Goal: Task Accomplishment & Management: Manage account settings

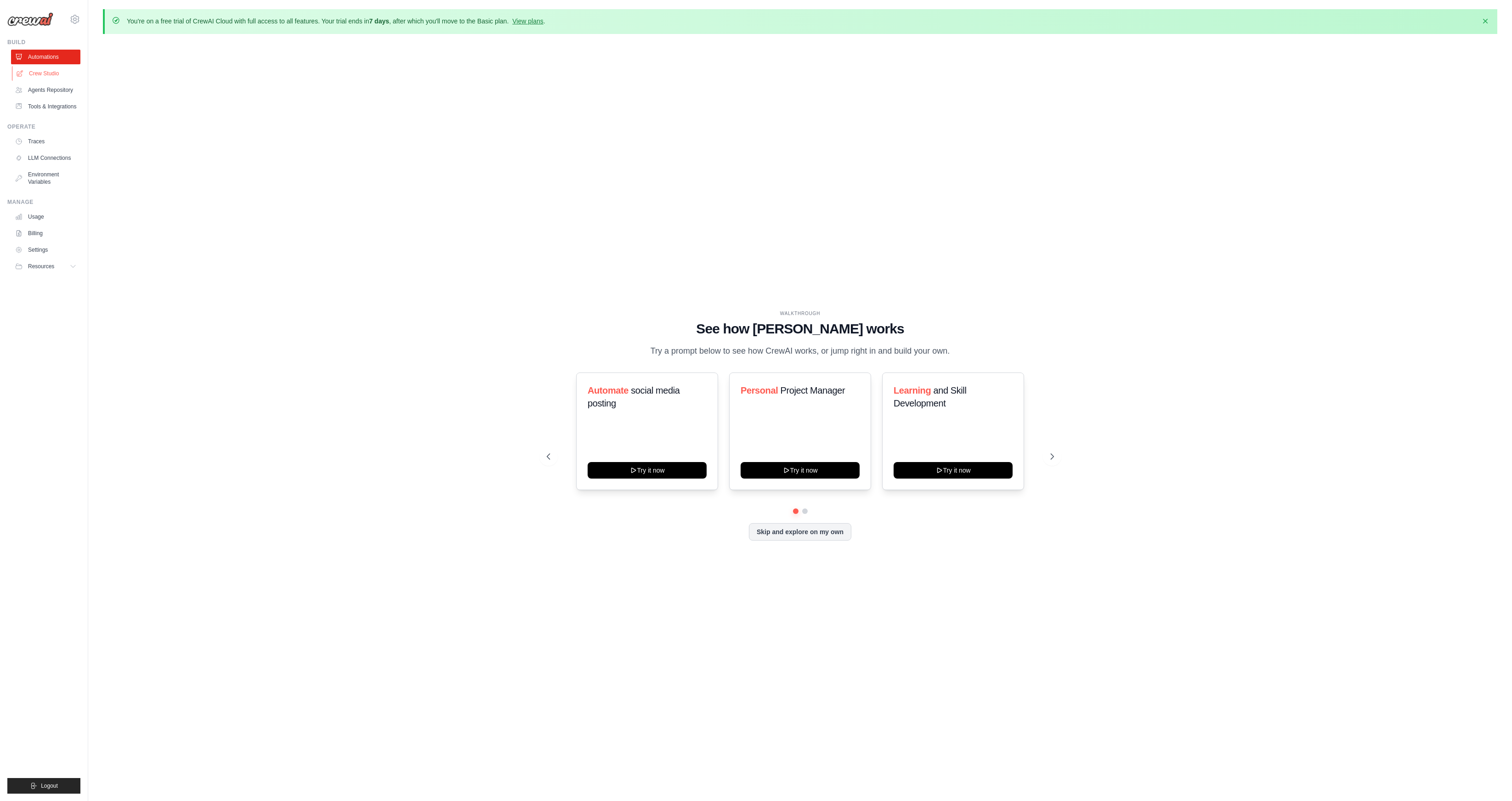
click at [49, 71] on link "Crew Studio" at bounding box center [47, 73] width 70 height 15
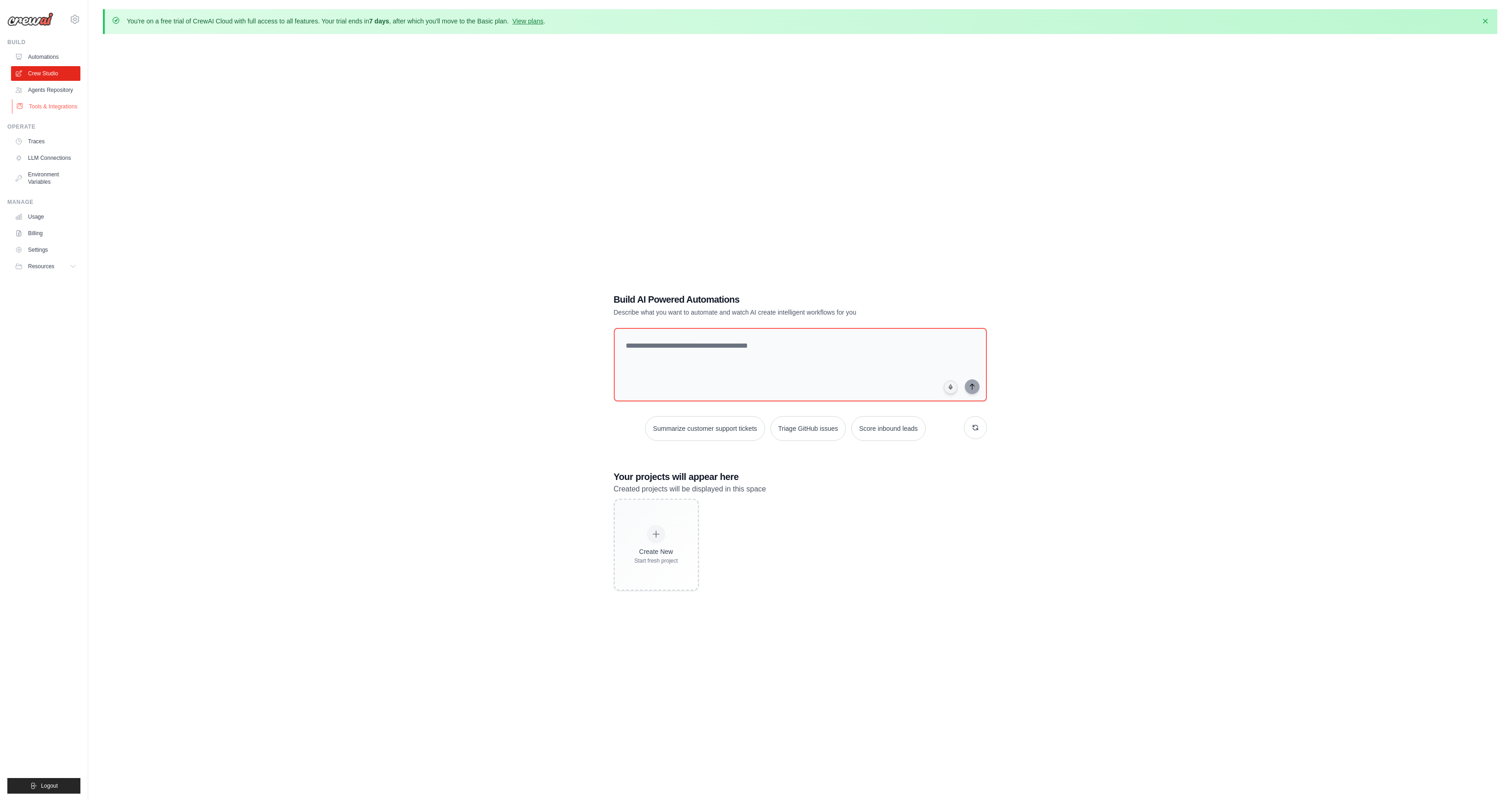
click at [46, 109] on link "Tools & Integrations" at bounding box center [47, 106] width 70 height 15
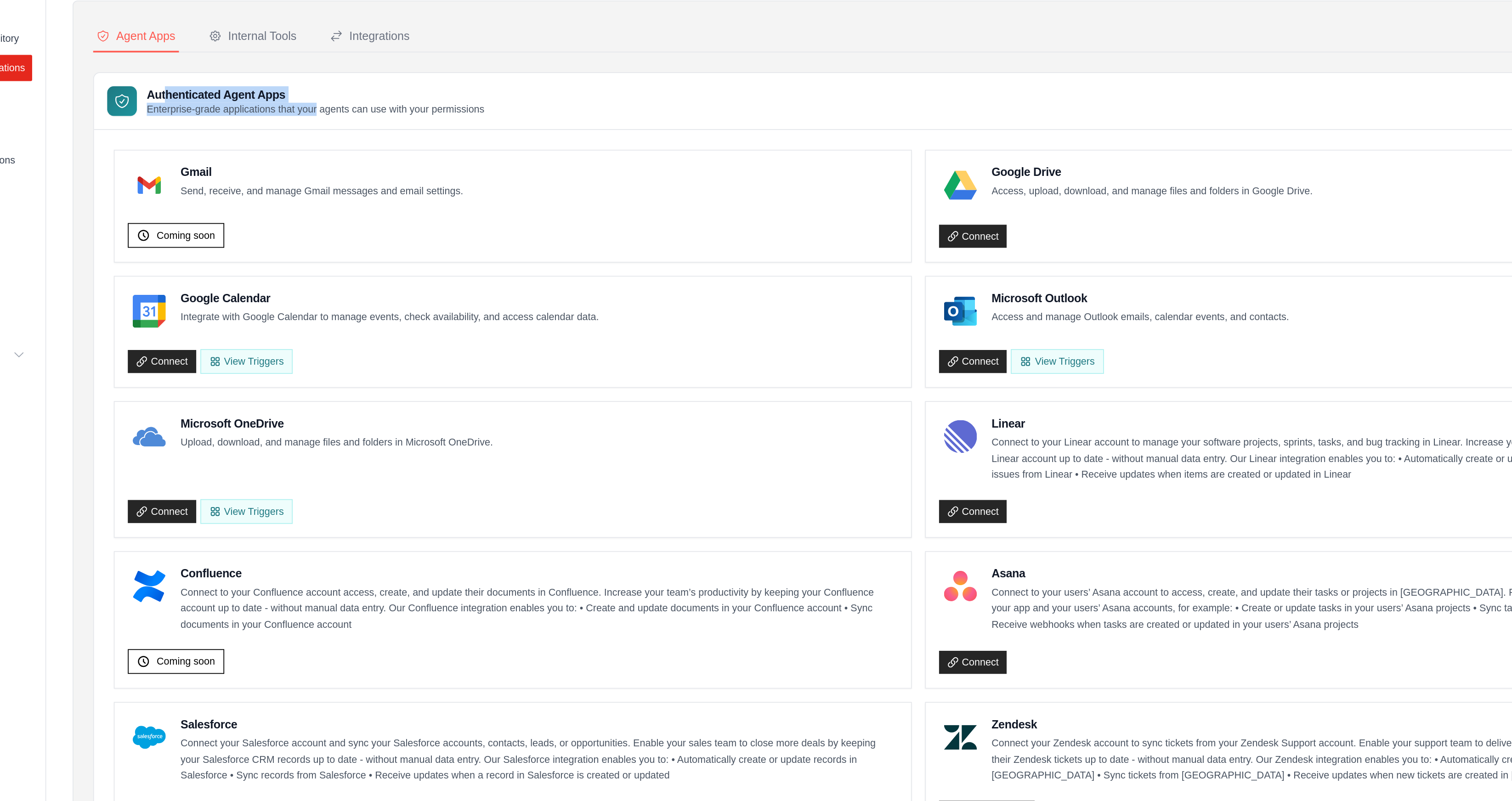
drag, startPoint x: 154, startPoint y: 116, endPoint x: 246, endPoint y: 127, distance: 92.7
click at [246, 127] on div "Authenticated Agent Apps Enterprise-grade applications that your agents can use…" at bounding box center [238, 124] width 189 height 16
click at [246, 127] on p "Enterprise-grade applications that your agents can use with your permissions" at bounding box center [238, 129] width 189 height 8
click at [214, 86] on div "Internal Tools" at bounding box center [202, 89] width 49 height 9
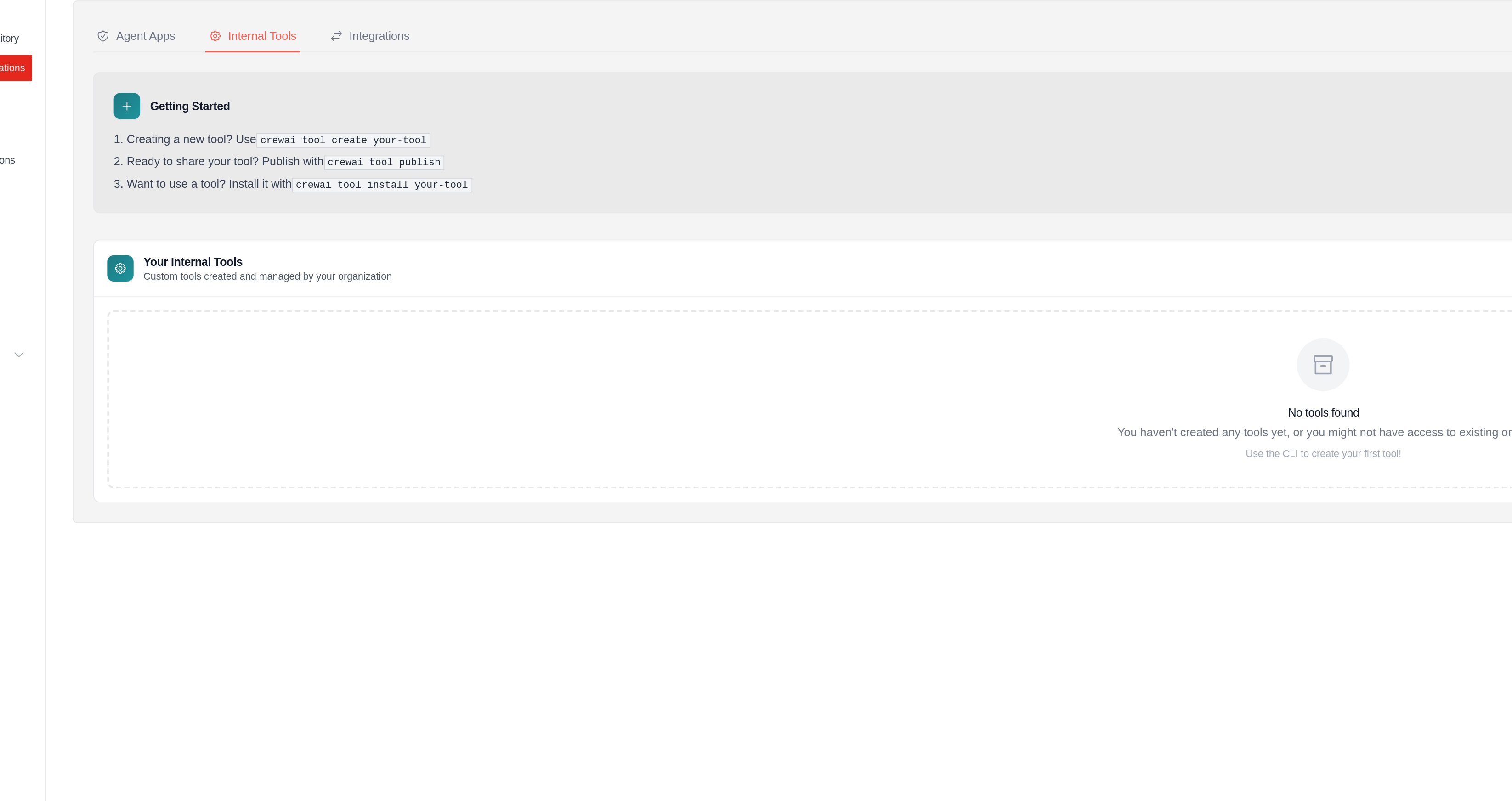
drag, startPoint x: 202, startPoint y: 145, endPoint x: 306, endPoint y: 163, distance: 105.5
click at [306, 165] on ol "Creating a new tool? Use crewai tool create your-tool Ready to share your tool?…" at bounding box center [800, 158] width 1348 height 34
click at [306, 163] on ol "Creating a new tool? Use crewai tool create your-tool Ready to share your tool?…" at bounding box center [800, 158] width 1348 height 34
drag, startPoint x: 339, startPoint y: 173, endPoint x: 191, endPoint y: 151, distance: 149.6
click at [191, 151] on ol "Creating a new tool? Use crewai tool create your-tool Ready to share your tool?…" at bounding box center [800, 158] width 1348 height 34
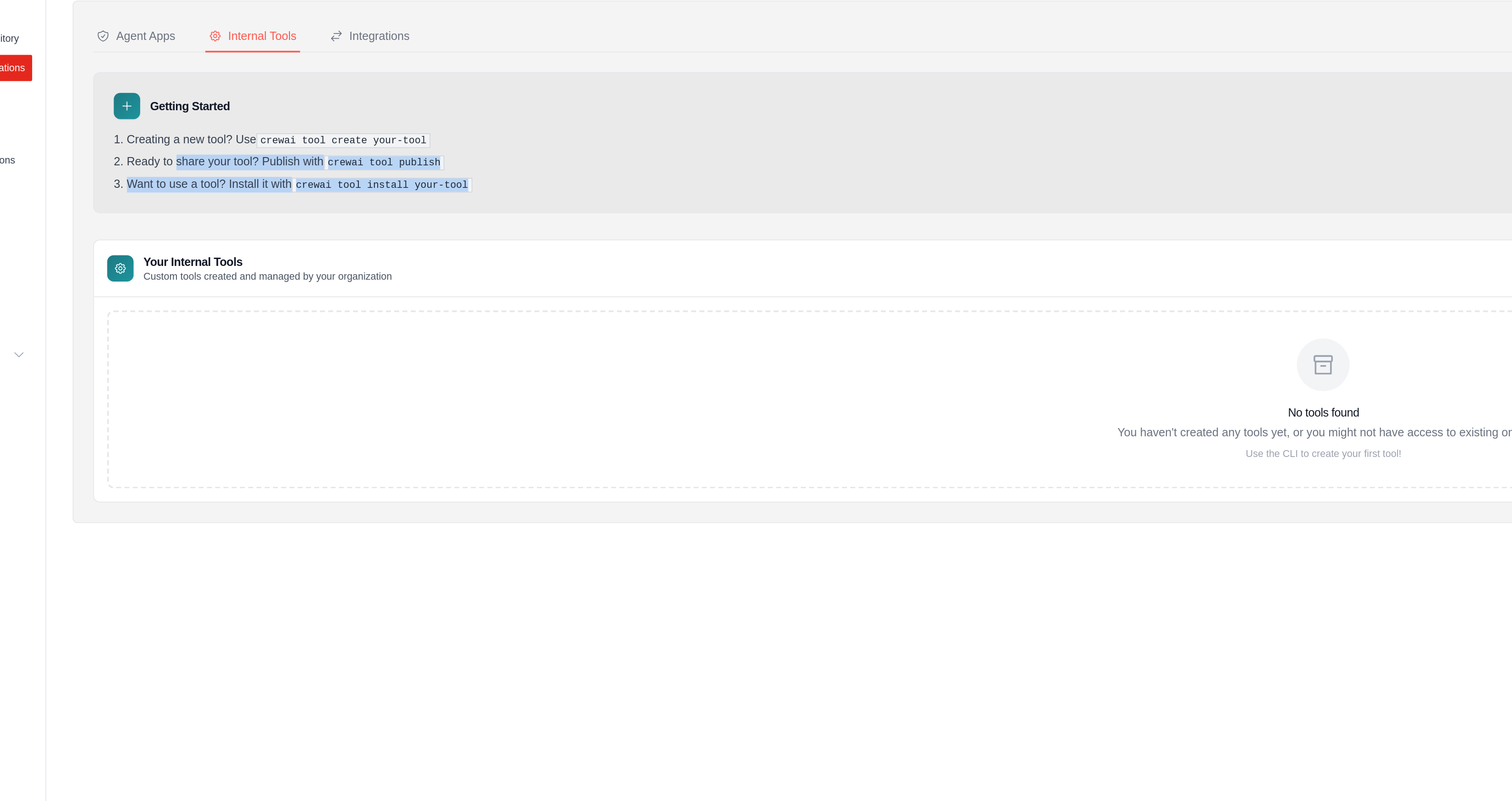
click at [191, 151] on ol "Creating a new tool? Use crewai tool create your-tool Ready to share your tool?…" at bounding box center [800, 158] width 1348 height 34
click at [191, 155] on li "Ready to share your tool? Publish with crewai tool publish" at bounding box center [800, 159] width 1348 height 9
drag, startPoint x: 214, startPoint y: 156, endPoint x: 265, endPoint y: 185, distance: 58.7
click at [265, 185] on div "Getting Started Creating a new tool? Use crewai tool create your-tool Ready to …" at bounding box center [800, 147] width 1372 height 78
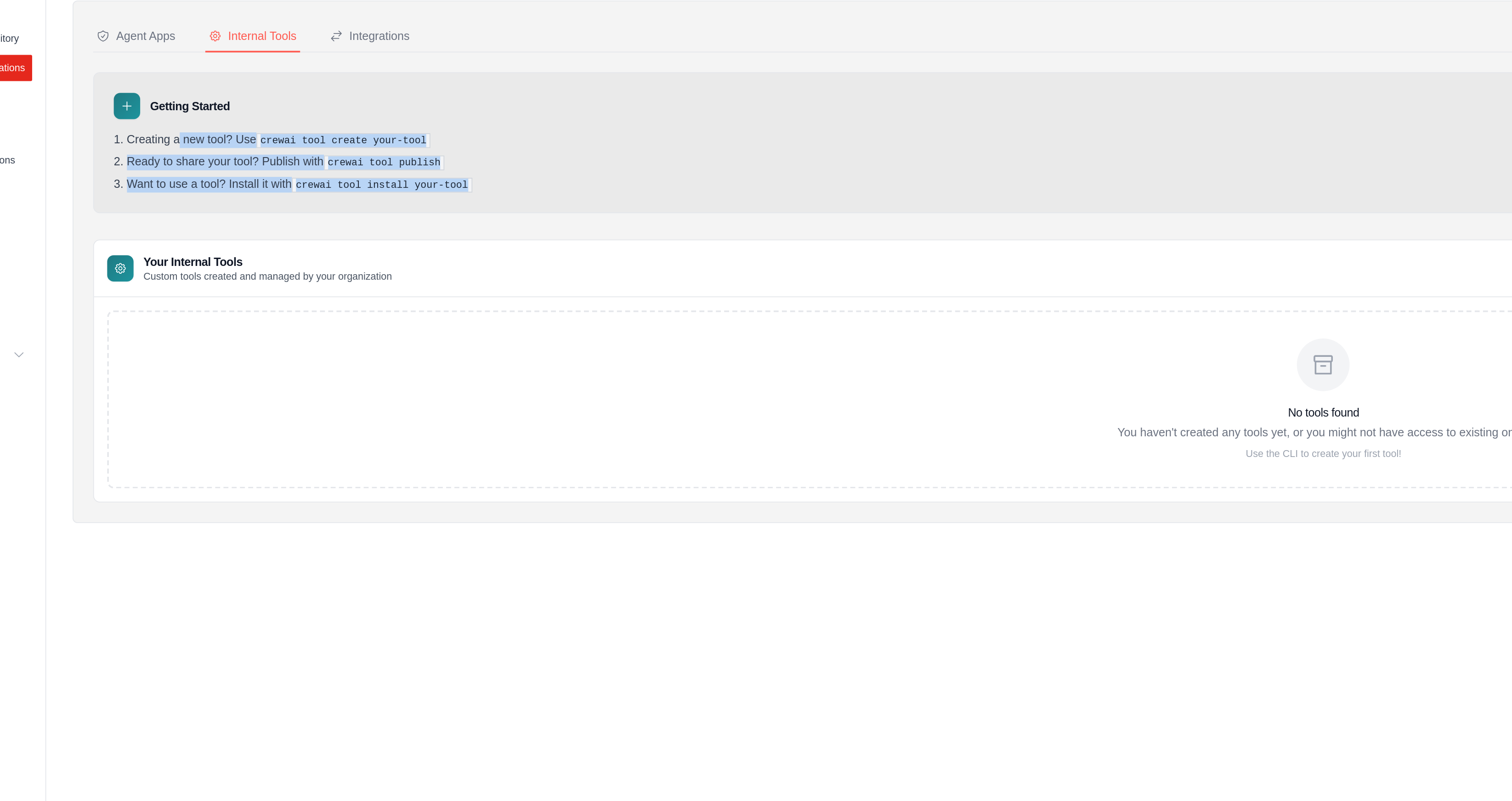
drag, startPoint x: 302, startPoint y: 182, endPoint x: 139, endPoint y: 146, distance: 166.9
click at [139, 146] on div "Getting Started Creating a new tool? Use crewai tool create your-tool Ready to …" at bounding box center [800, 147] width 1372 height 78
click at [139, 146] on li "Creating a new tool? Use crewai tool create your-tool" at bounding box center [800, 146] width 1348 height 9
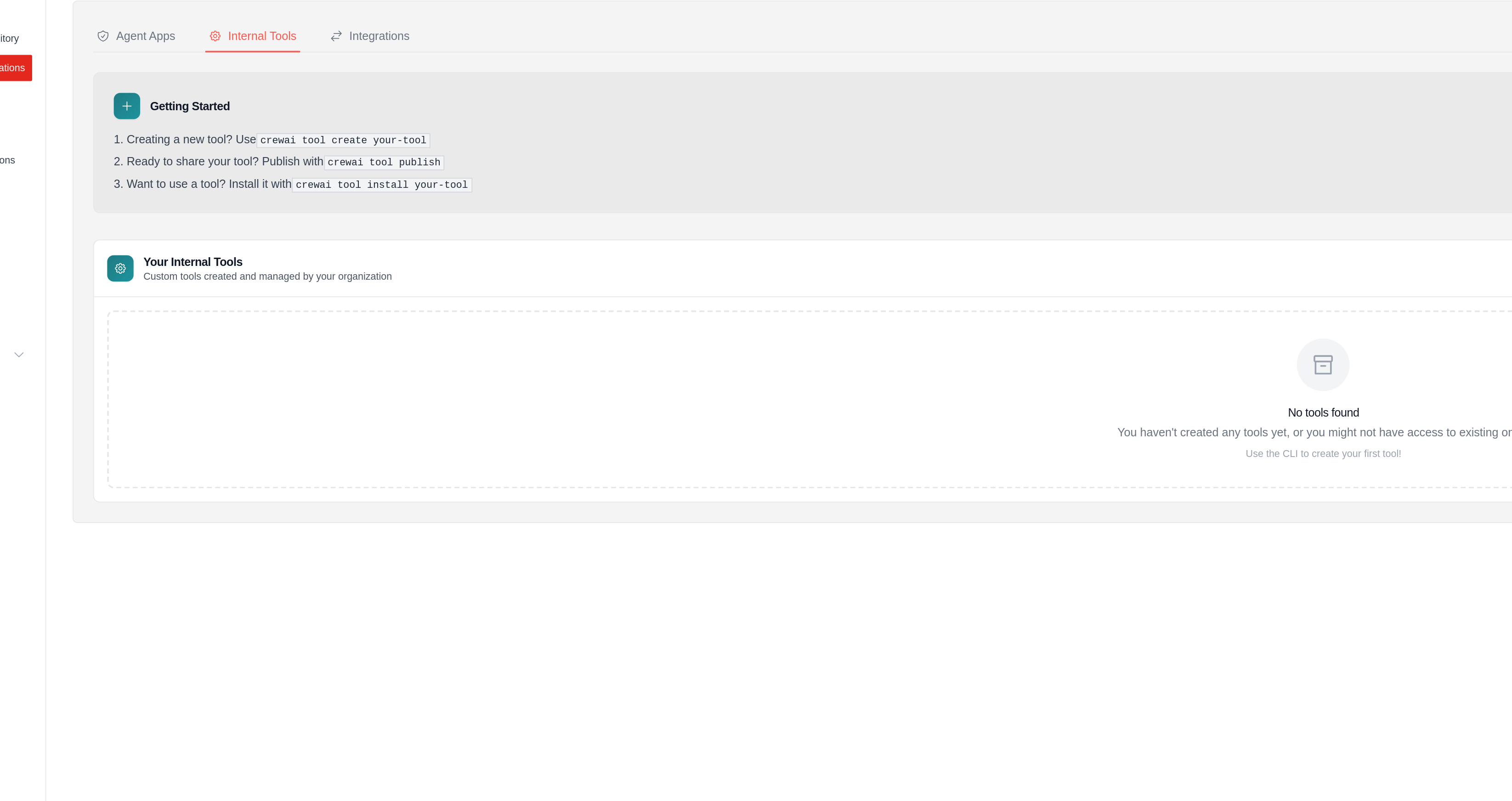
click at [157, 157] on li "Ready to share your tool? Publish with crewai tool publish" at bounding box center [800, 159] width 1348 height 9
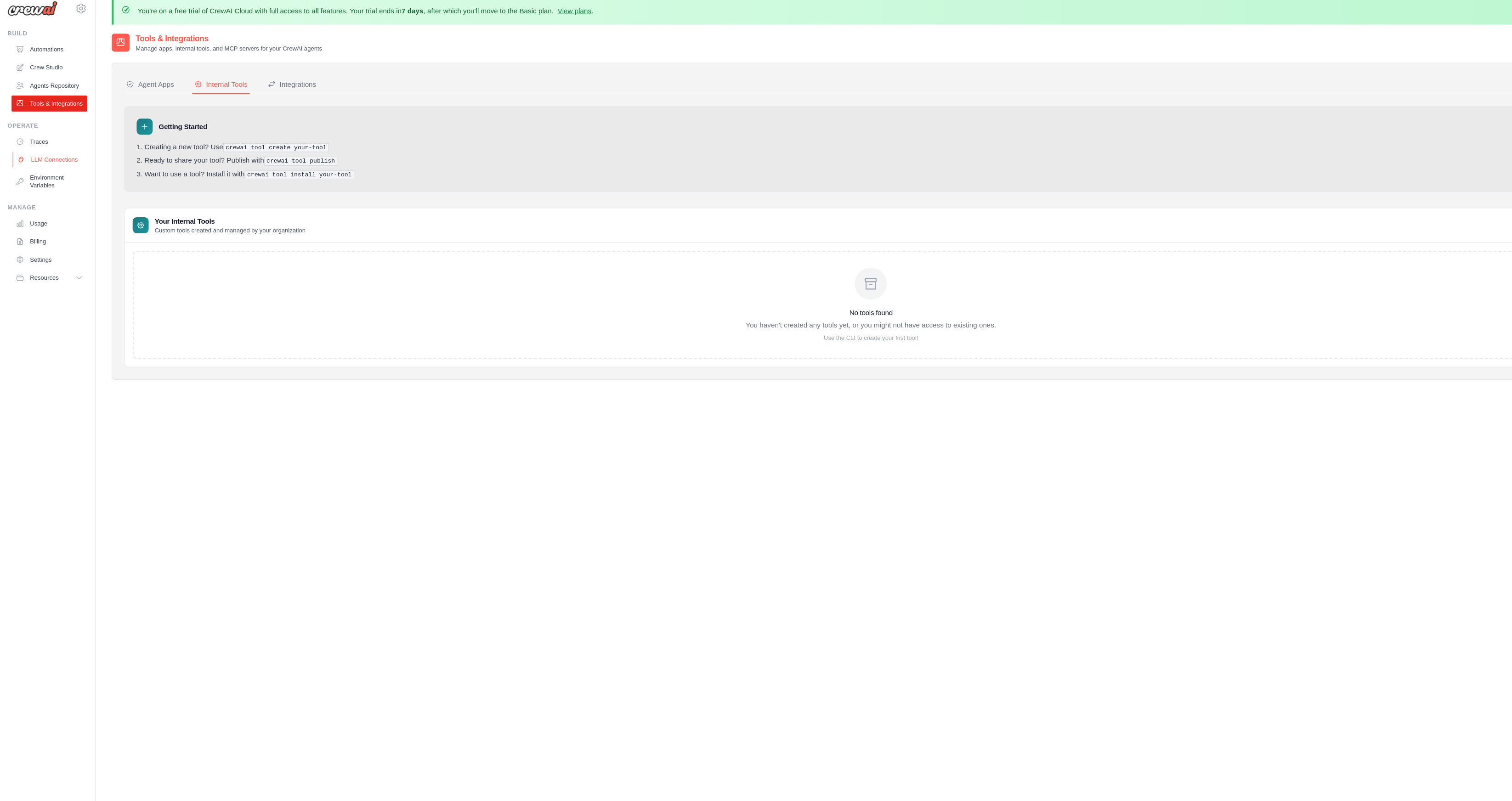
click at [40, 165] on link "LLM Connections" at bounding box center [47, 158] width 70 height 15
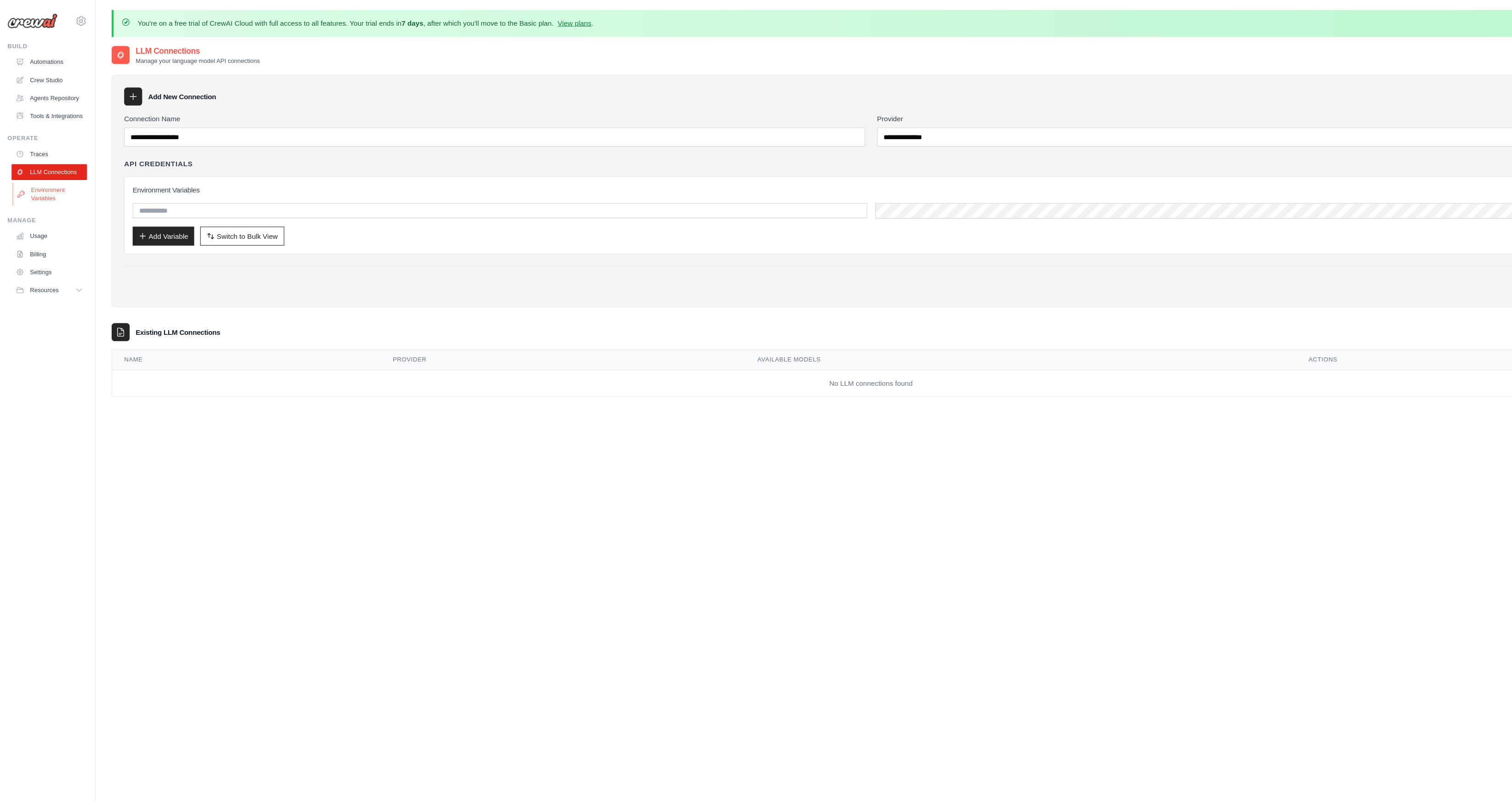
click at [51, 189] on link "Environment Variables" at bounding box center [47, 178] width 70 height 22
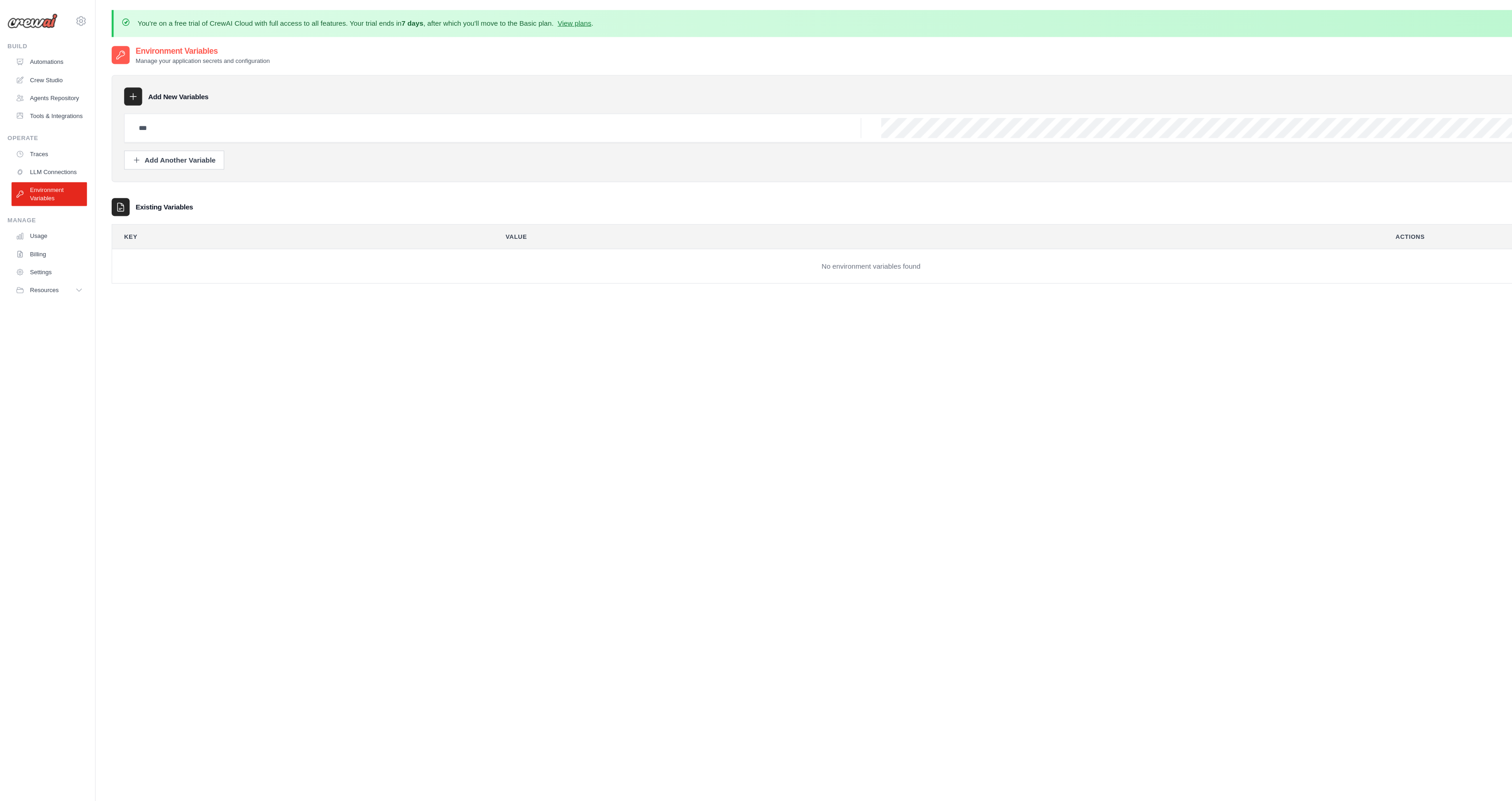
drag, startPoint x: 141, startPoint y: 53, endPoint x: 270, endPoint y: 54, distance: 129.0
click at [269, 53] on div "Environment Variables Manage your application secrets and configuration" at bounding box center [800, 50] width 1394 height 18
click at [270, 55] on div "Environment Variables Manage your application secrets and configuration" at bounding box center [800, 50] width 1394 height 18
drag, startPoint x: 267, startPoint y: 56, endPoint x: 141, endPoint y: 53, distance: 126.0
click at [141, 53] on div "Environment Variables Manage your application secrets and configuration" at bounding box center [800, 50] width 1394 height 18
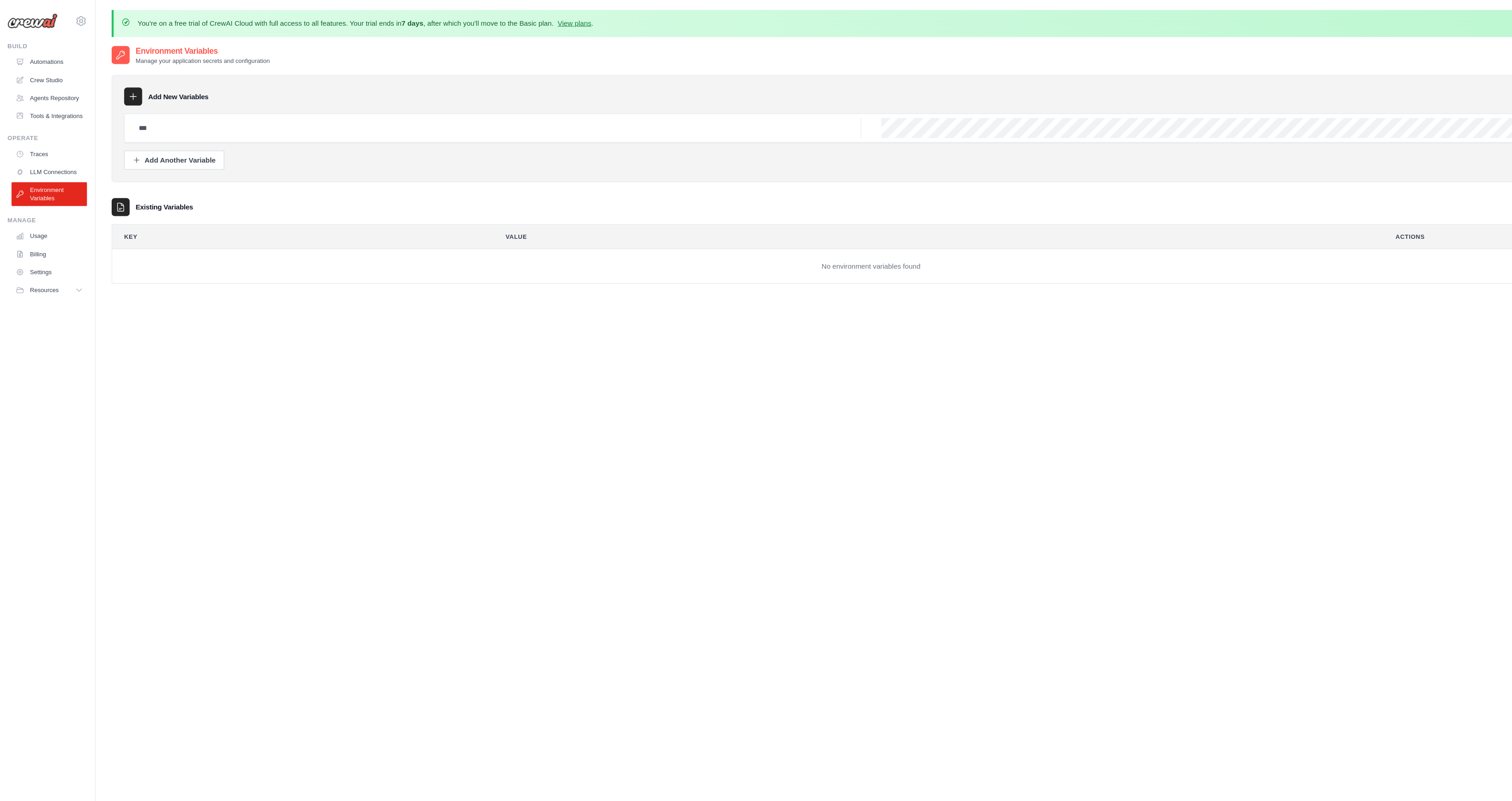
click at [141, 53] on p "Manage your application secrets and configuration" at bounding box center [186, 56] width 123 height 8
click at [47, 224] on link "Usage" at bounding box center [47, 216] width 70 height 15
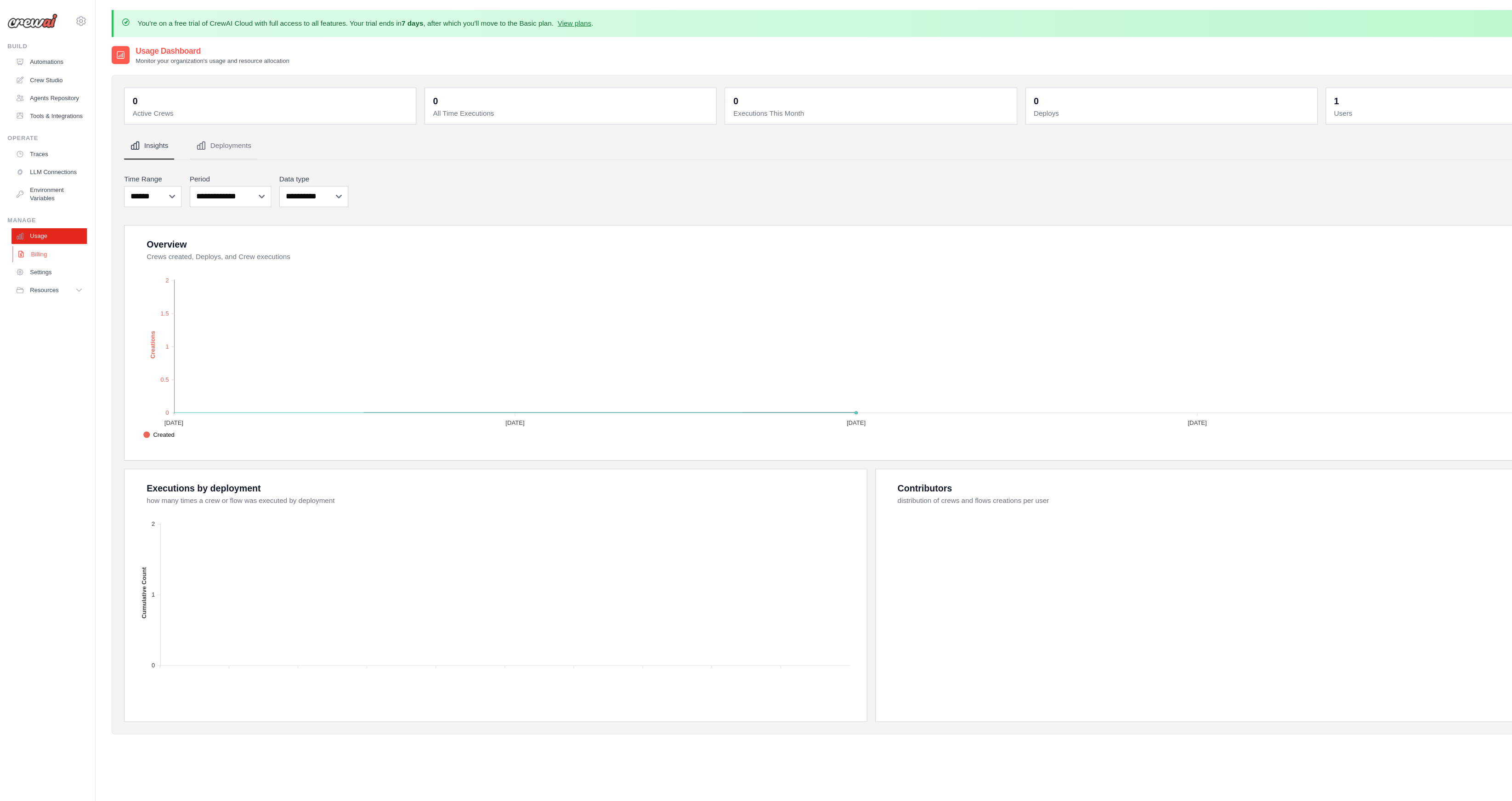
click at [43, 240] on link "Billing" at bounding box center [47, 233] width 70 height 15
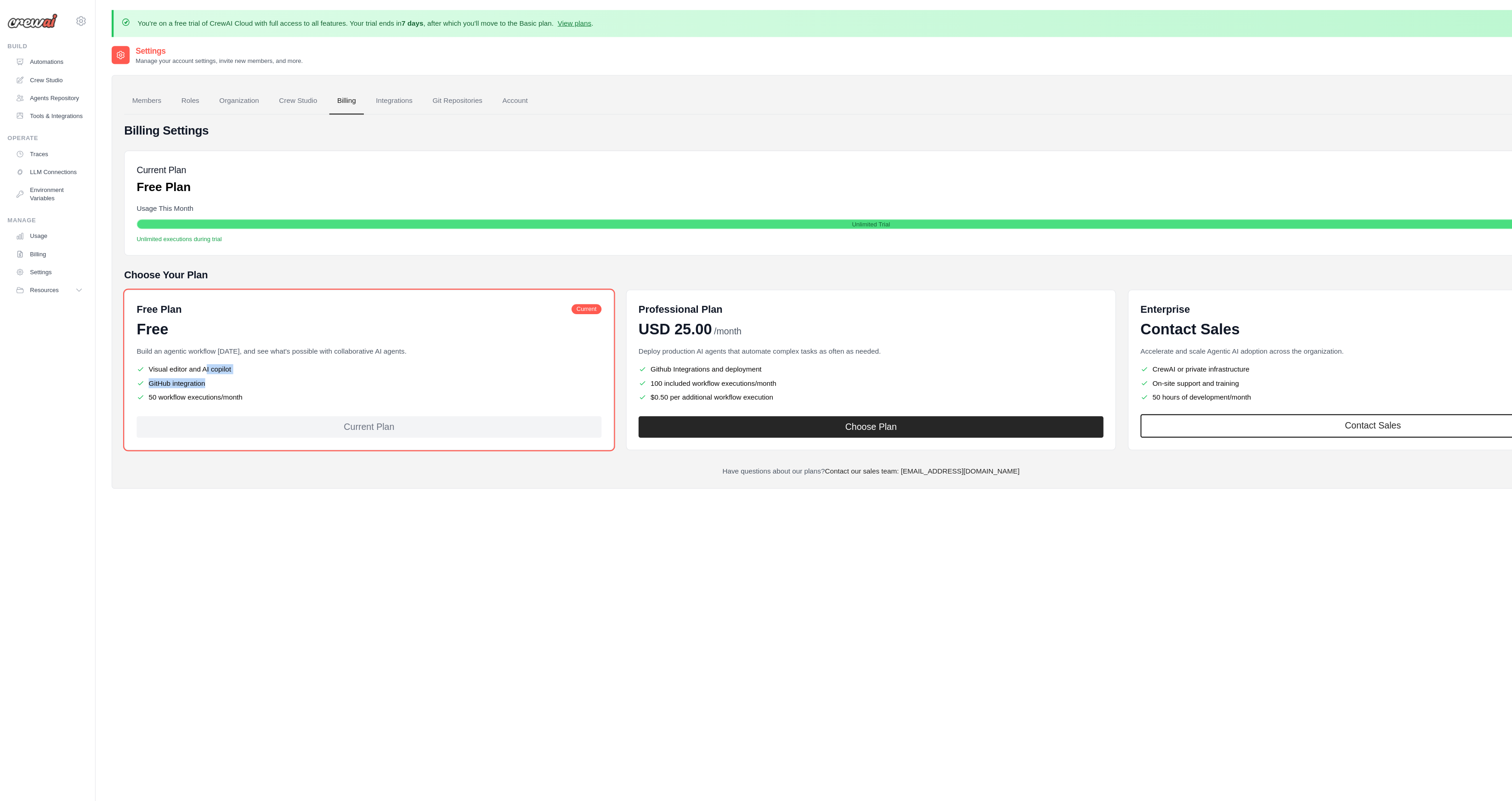
drag, startPoint x: 374, startPoint y: 336, endPoint x: 297, endPoint y: 358, distance: 80.1
click at [297, 358] on ul "Visual editor and AI copilot GitHub integration 50 workflow executions/month" at bounding box center [339, 351] width 426 height 35
click at [296, 358] on ul "Visual editor and AI copilot GitHub integration 50 workflow executions/month" at bounding box center [339, 351] width 426 height 35
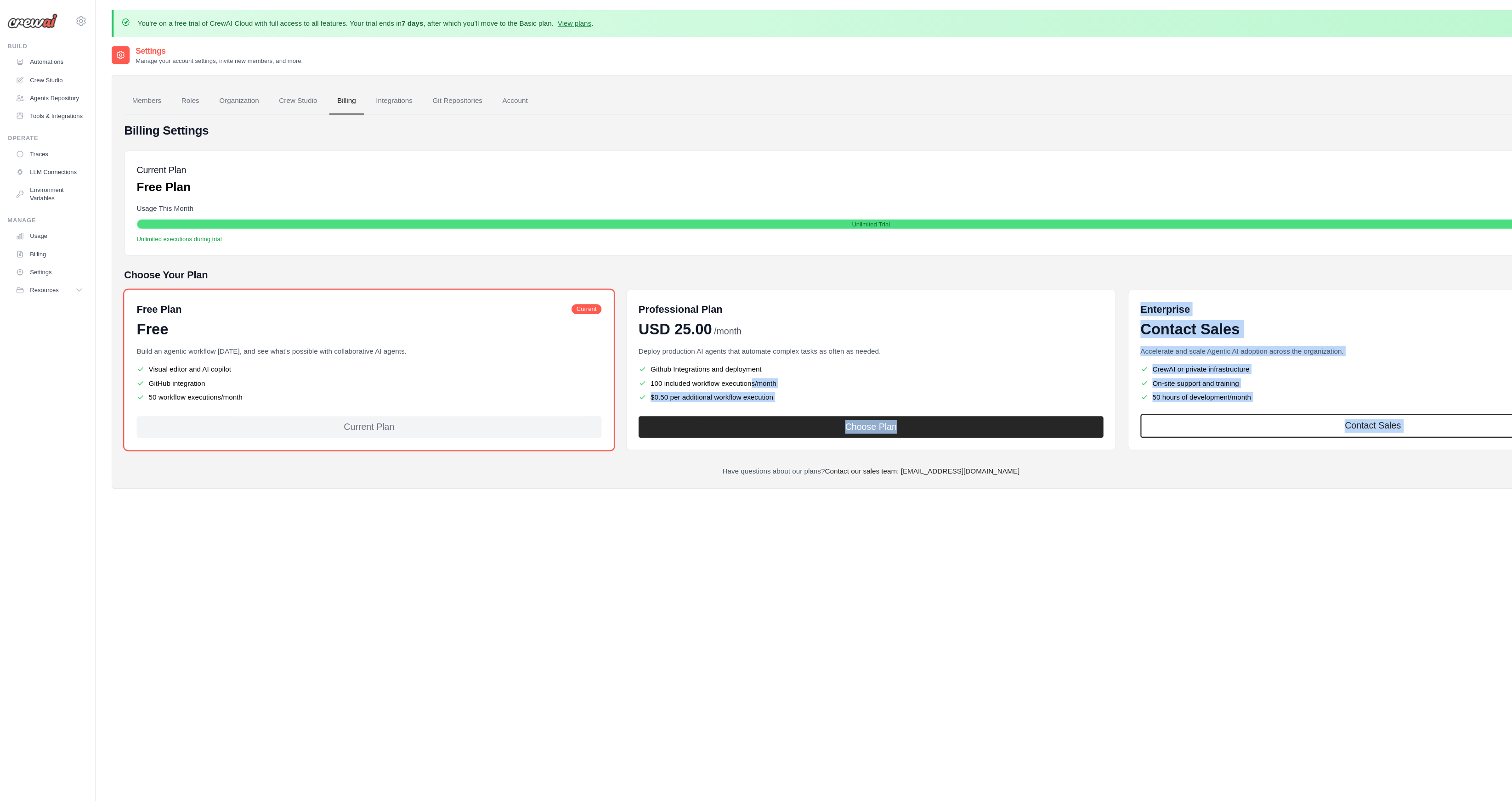
drag, startPoint x: 632, startPoint y: 354, endPoint x: 687, endPoint y: 421, distance: 86.7
click at [690, 417] on div "Billing Settings Current Plan Free Plan Usage This Month 0 / unlimited executio…" at bounding box center [800, 275] width 1372 height 325
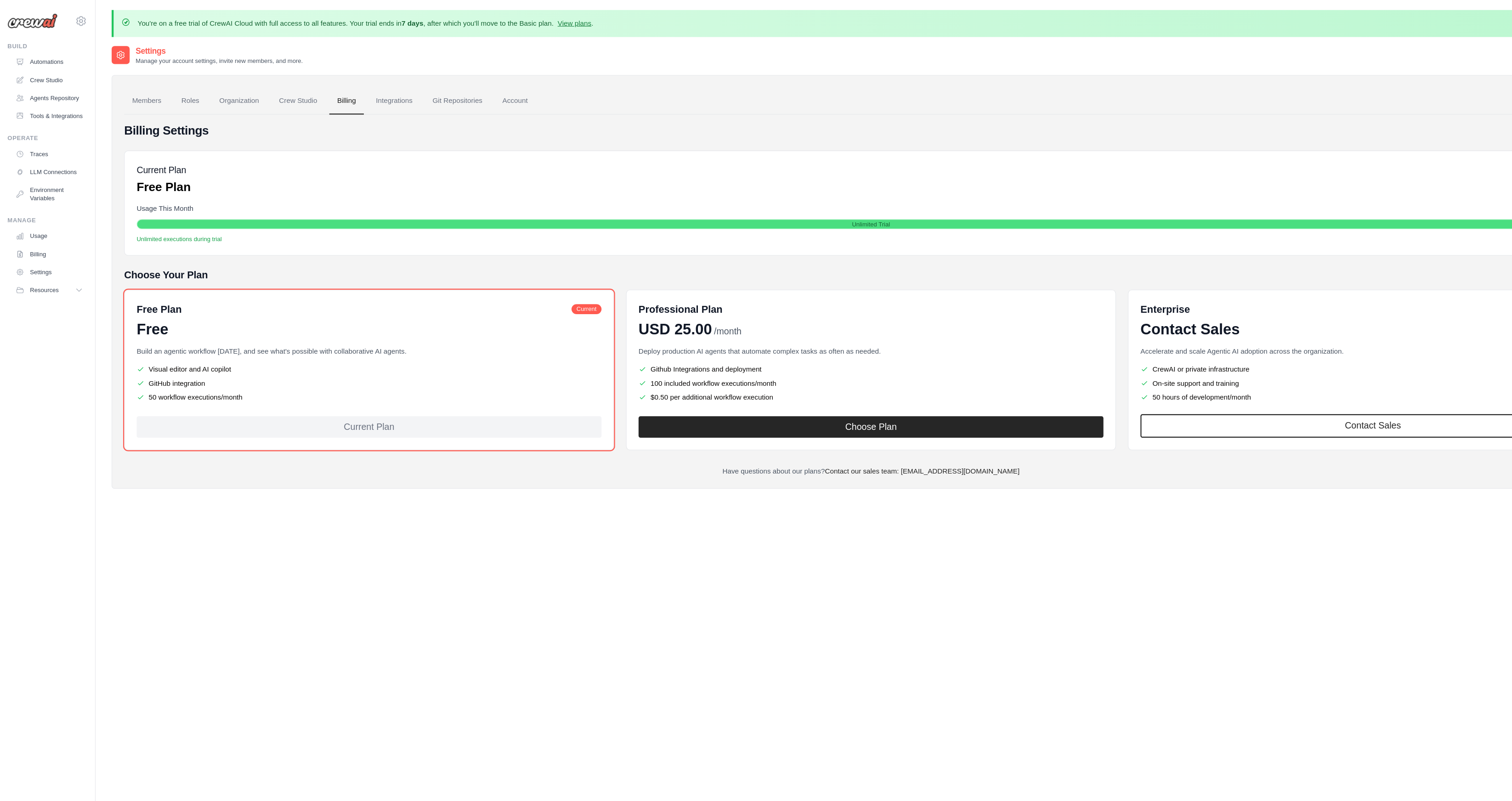
click at [640, 487] on div "Settings Manage your account settings, invite new members, and more. Members Ro…" at bounding box center [800, 442] width 1394 height 801
click at [48, 114] on link "Tools & Integrations" at bounding box center [47, 106] width 70 height 15
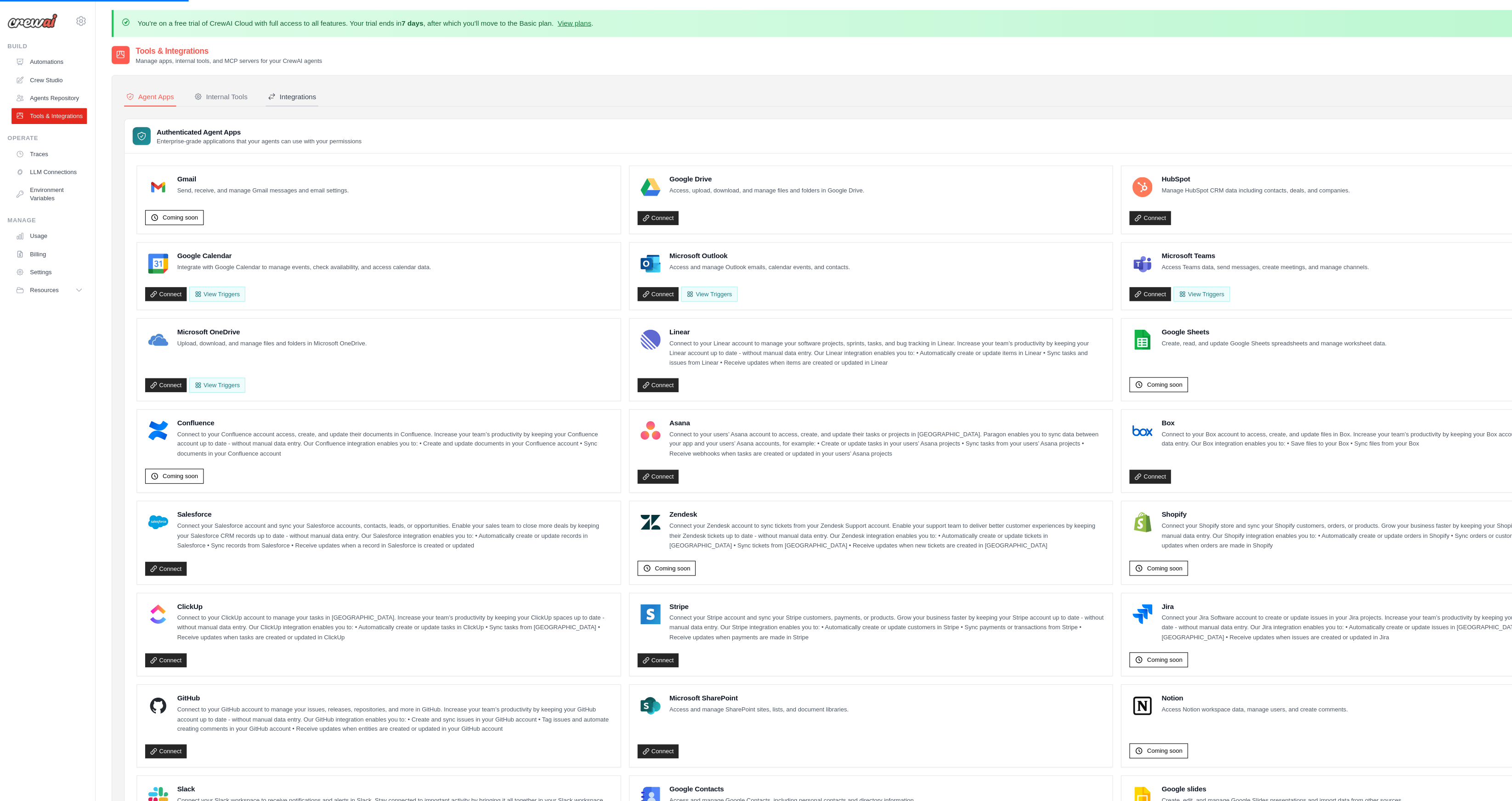
click at [284, 96] on button "Integrations" at bounding box center [269, 89] width 48 height 17
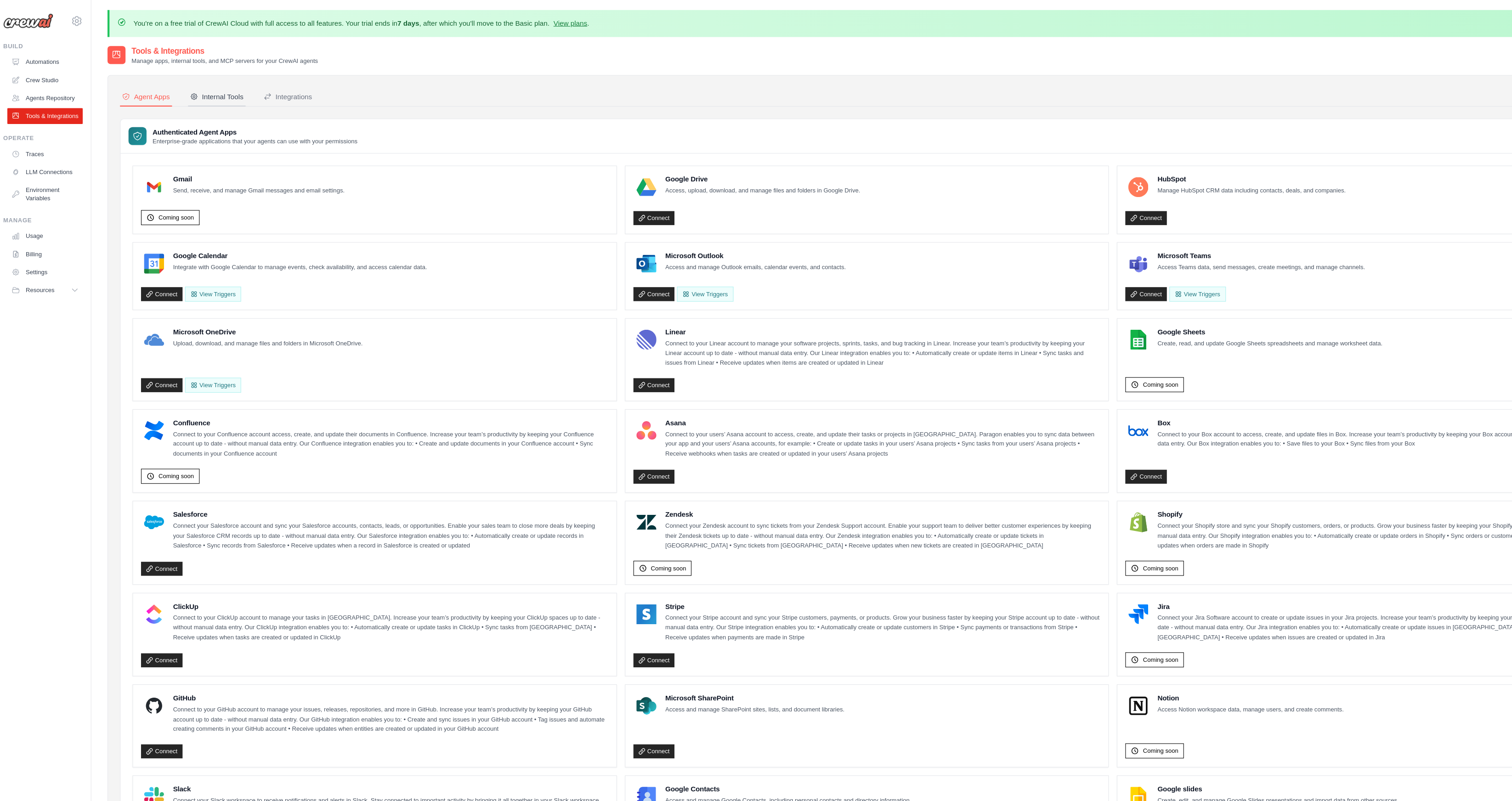
click at [205, 85] on div "Internal Tools" at bounding box center [202, 89] width 49 height 9
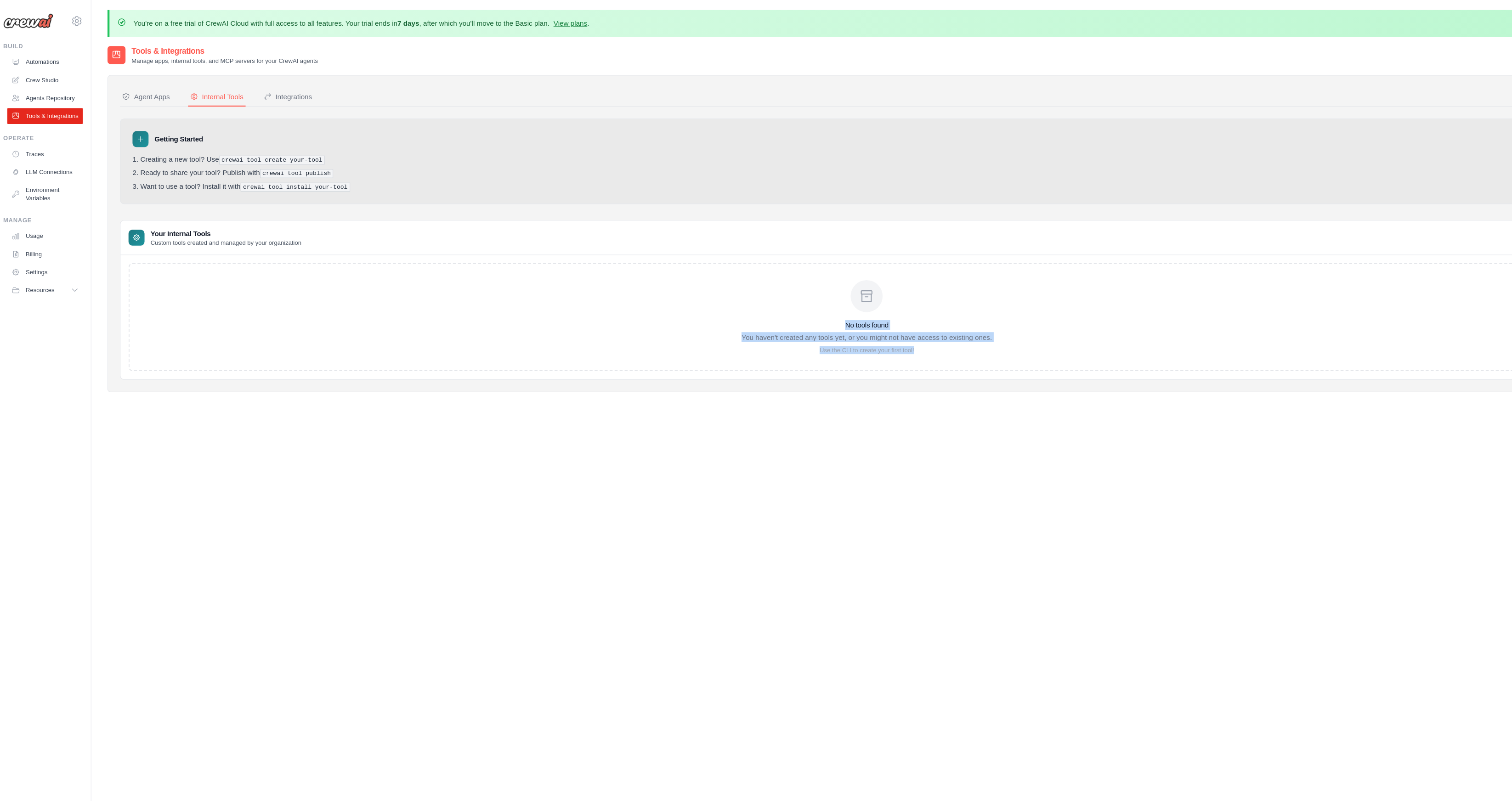
drag, startPoint x: 752, startPoint y: 295, endPoint x: 882, endPoint y: 332, distance: 135.2
click at [893, 335] on div "No tools found You haven't created any tools yet, or you might not have access …" at bounding box center [800, 290] width 1356 height 99
click at [875, 330] on div "No tools found You haven't created any tools yet, or you might not have access …" at bounding box center [800, 290] width 1356 height 99
click at [219, 146] on pre "crewai tool create your-tool" at bounding box center [253, 147] width 97 height 9
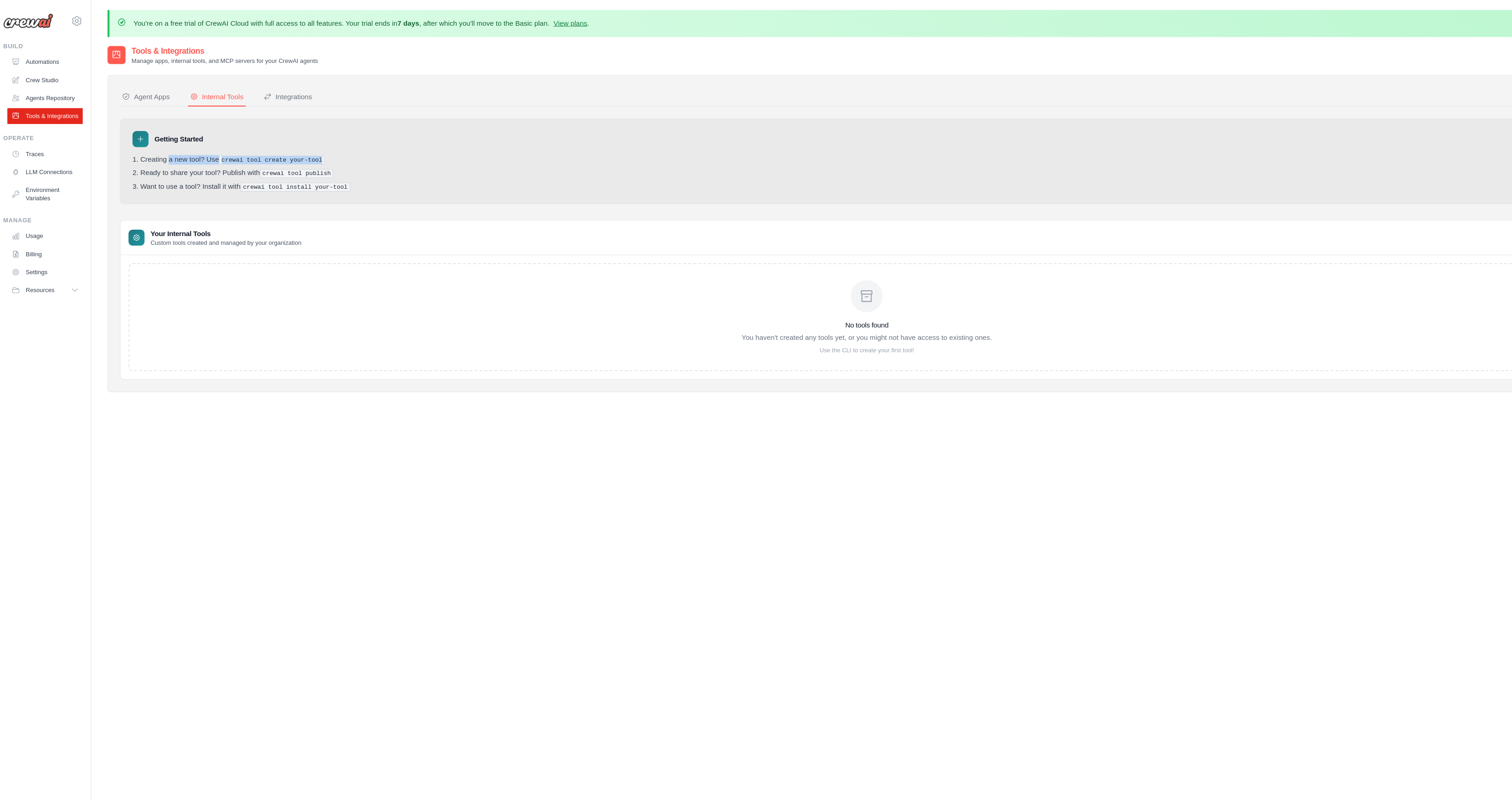
click at [219, 146] on pre "crewai tool create your-tool" at bounding box center [253, 147] width 97 height 9
click at [275, 146] on pre "crewai tool create your-tool" at bounding box center [253, 147] width 97 height 9
drag, startPoint x: 220, startPoint y: 146, endPoint x: 302, endPoint y: 146, distance: 82.0
click at [302, 146] on pre "crewai tool create your-tool" at bounding box center [253, 147] width 97 height 9
click at [302, 146] on pre "crewai tool create your-tool" at bounding box center [253, 147] width 97 height 9
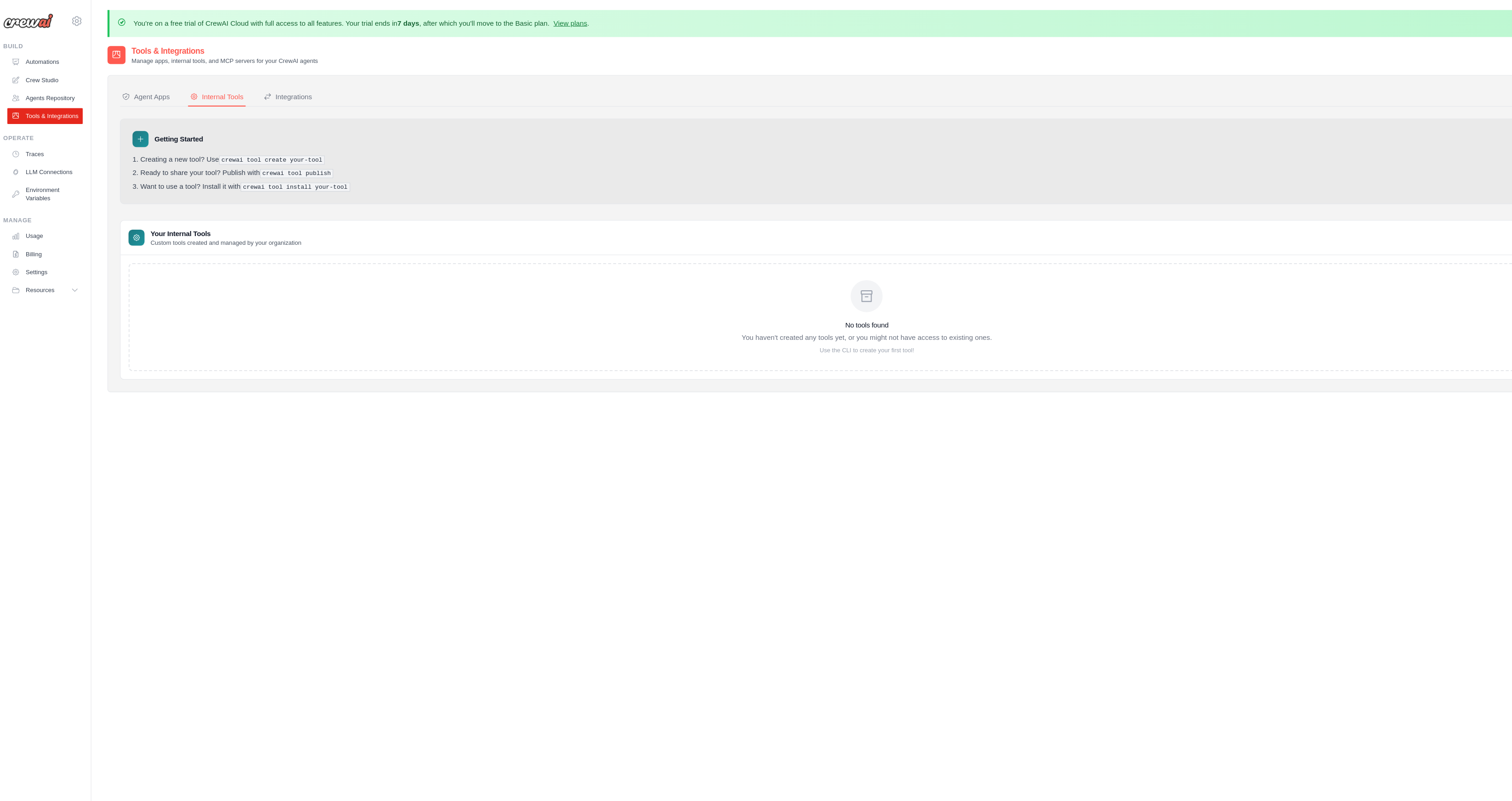
click at [119, 128] on div "Getting Started Creating a new tool? Use crewai tool create your-tool Ready to …" at bounding box center [800, 147] width 1372 height 78
click at [126, 128] on div "Getting Started Creating a new tool? Use crewai tool create your-tool Ready to …" at bounding box center [800, 147] width 1372 height 78
click at [240, 95] on nav "Agent Apps Internal Tools Integrations" at bounding box center [800, 89] width 1372 height 17
click at [221, 262] on div "No tools found You haven't created any tools yet, or you might not have access …" at bounding box center [800, 290] width 1356 height 99
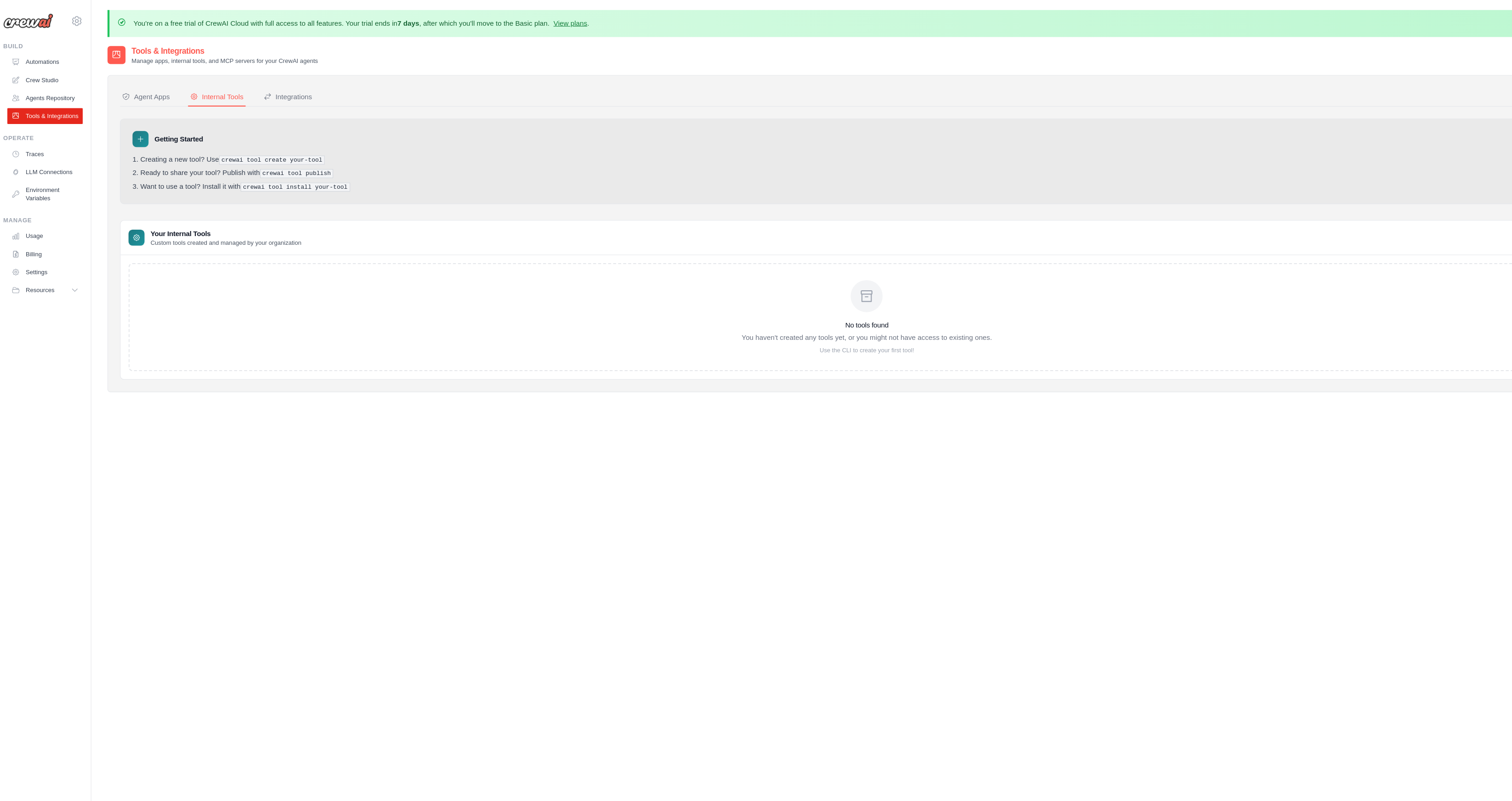
click at [363, 270] on div "No tools found You haven't created any tools yet, or you might not have access …" at bounding box center [800, 290] width 1356 height 99
click at [32, 89] on link "Agents Repository" at bounding box center [47, 90] width 70 height 15
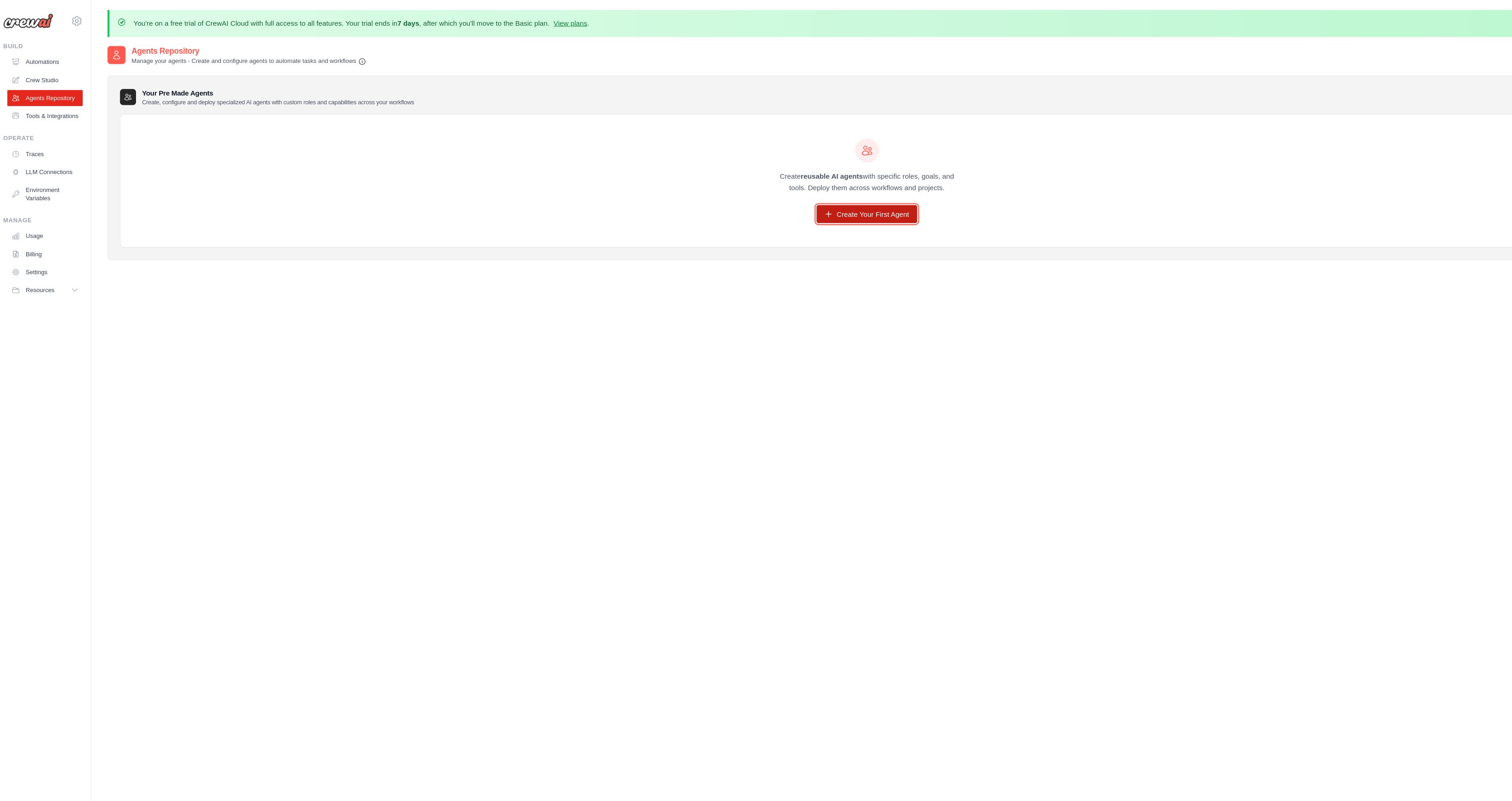
click at [810, 198] on link "Create Your First Agent" at bounding box center [800, 196] width 92 height 16
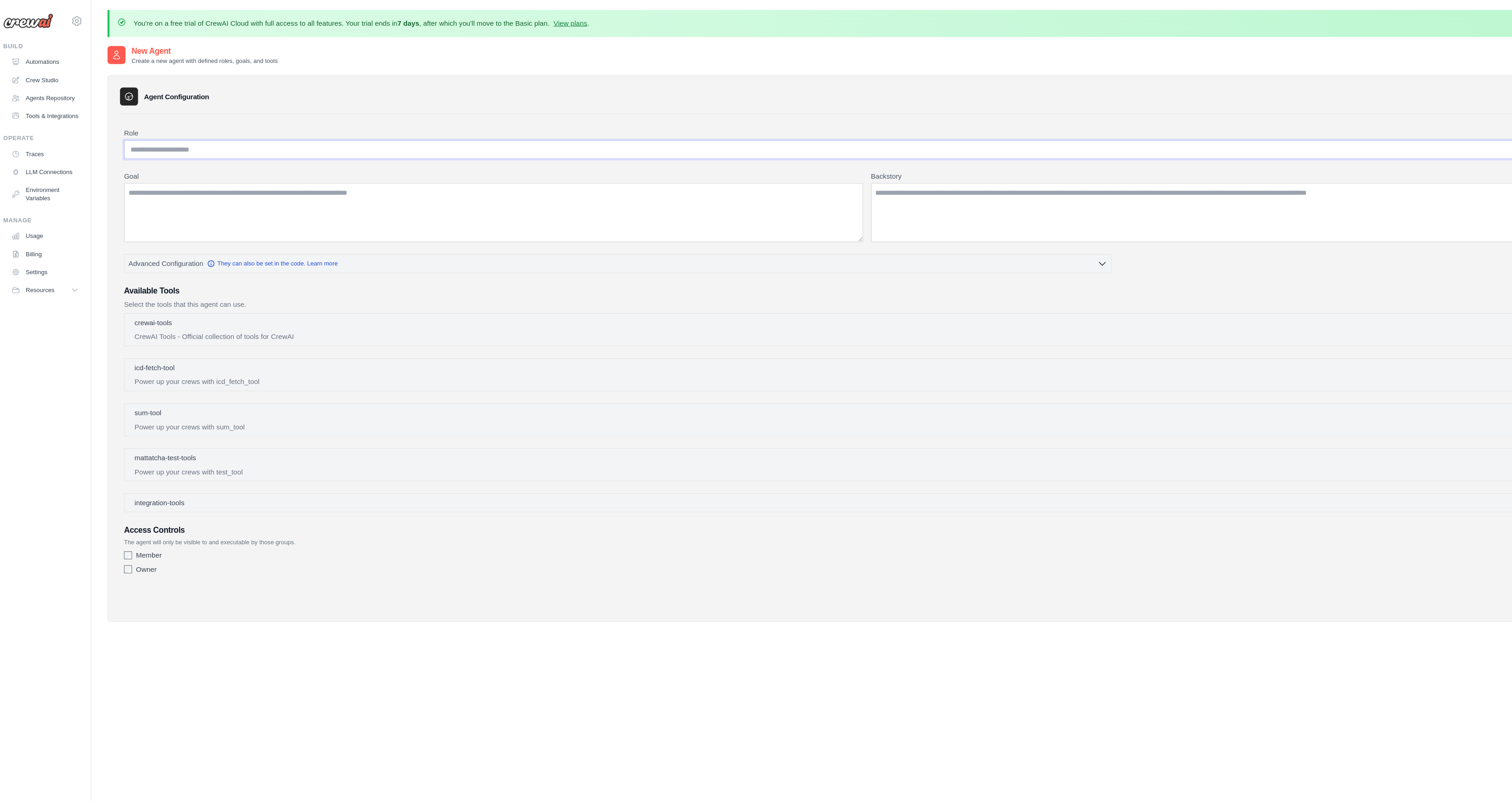
click at [270, 140] on input "Role" at bounding box center [800, 137] width 1364 height 17
click at [289, 140] on input "Role" at bounding box center [800, 137] width 1364 height 17
click at [214, 184] on textarea "Goal" at bounding box center [457, 195] width 679 height 54
click at [252, 191] on textarea "Goal" at bounding box center [457, 195] width 679 height 54
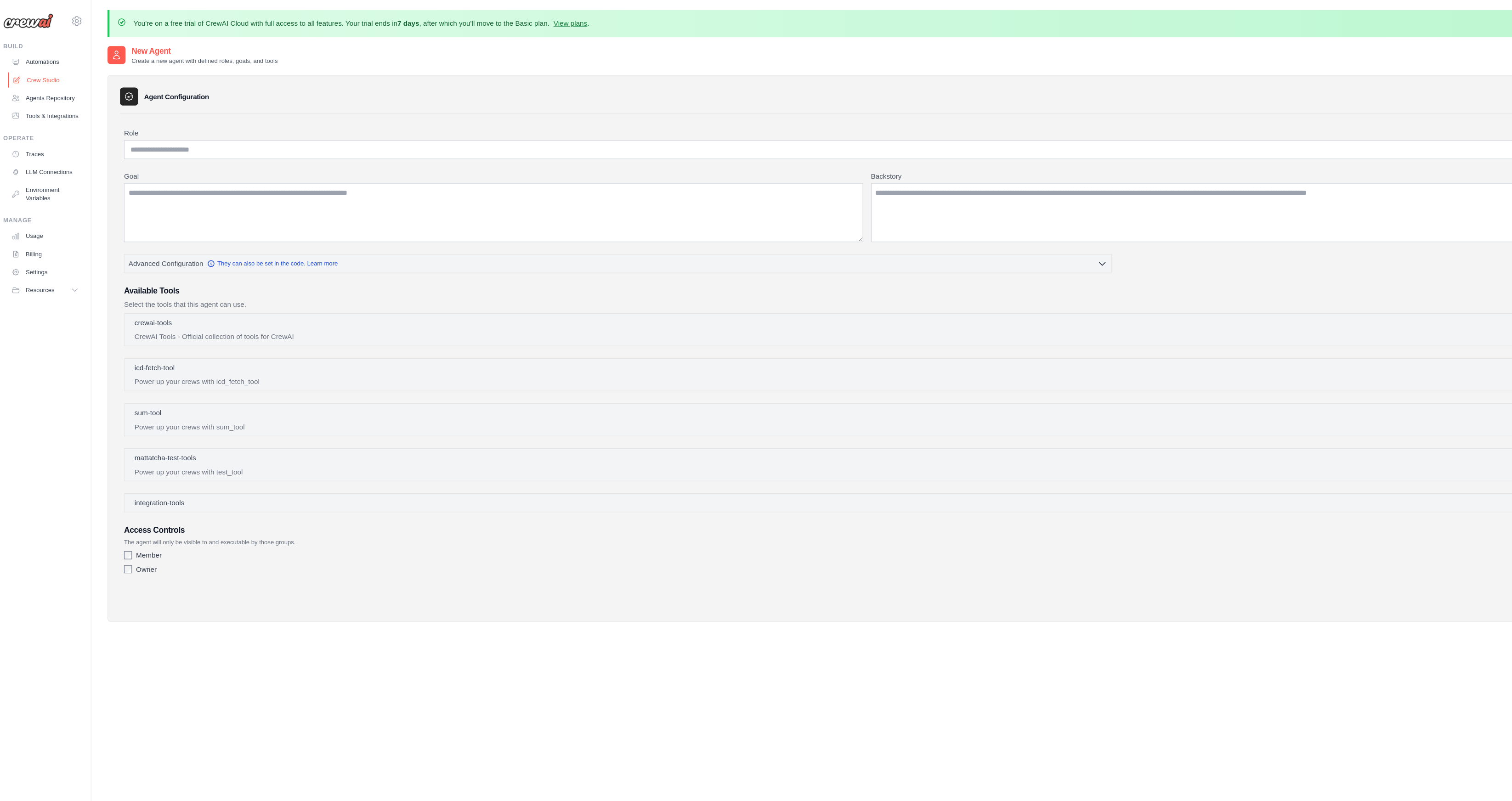
click at [53, 74] on link "Crew Studio" at bounding box center [47, 73] width 70 height 15
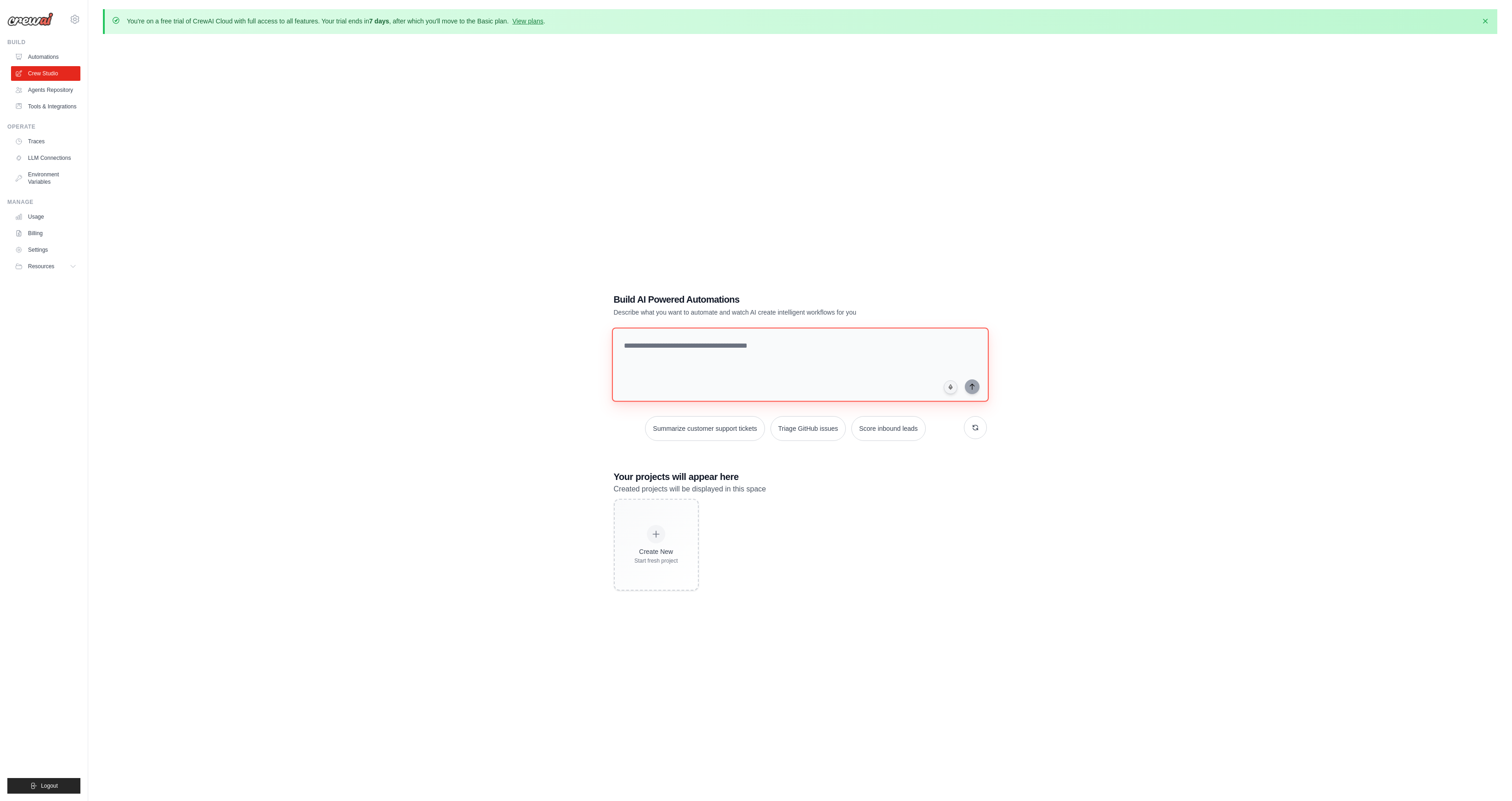
click at [686, 369] on textarea at bounding box center [800, 364] width 376 height 74
click at [818, 500] on div "Create New Start fresh project" at bounding box center [800, 544] width 373 height 92
click at [785, 542] on div "Create New Start fresh project" at bounding box center [800, 544] width 373 height 92
click at [743, 566] on div "Create New Start fresh project" at bounding box center [800, 544] width 373 height 92
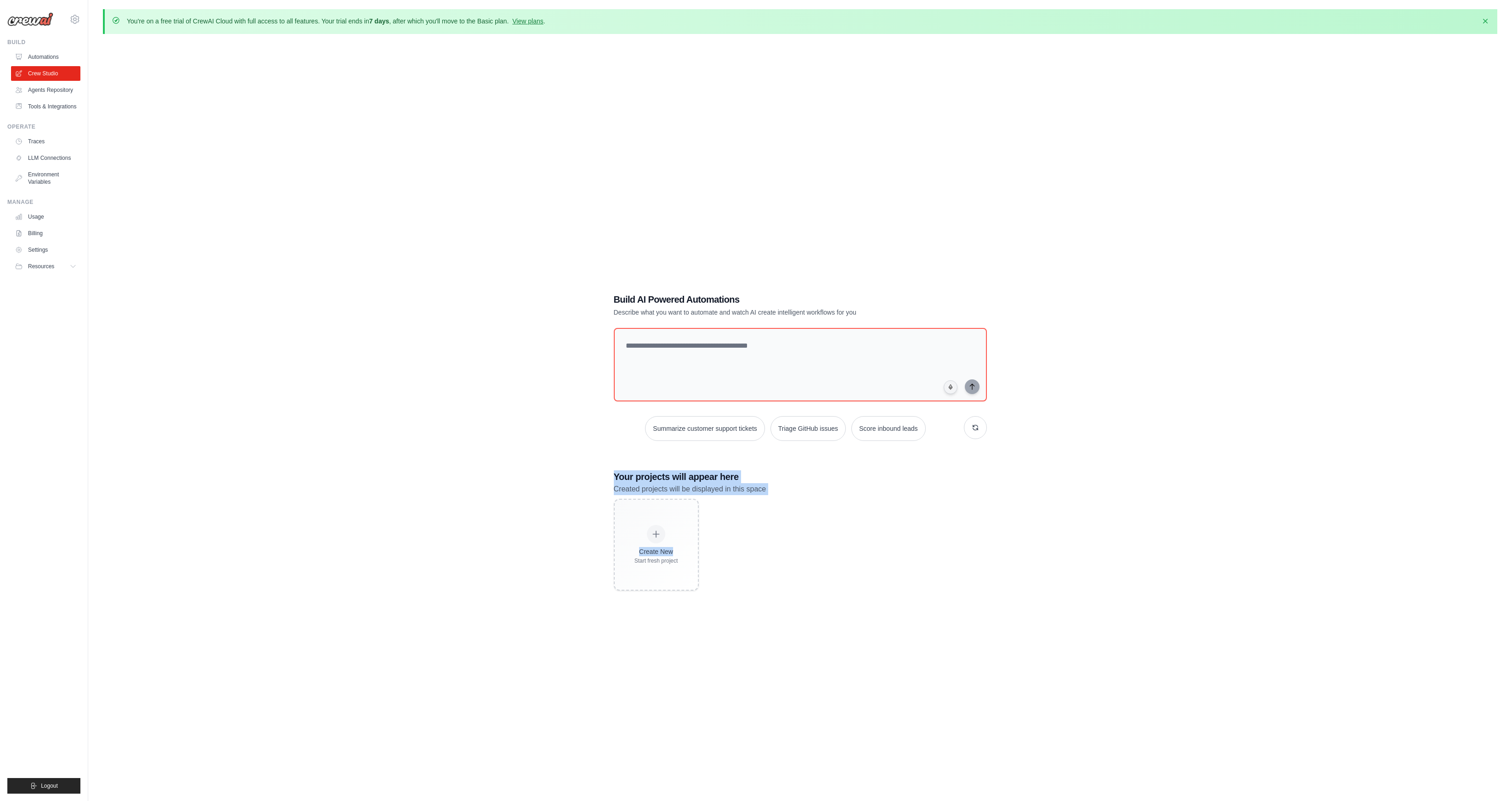
drag, startPoint x: 658, startPoint y: 477, endPoint x: 853, endPoint y: 551, distance: 208.6
click at [854, 554] on div "Build AI Powered Automations Describe what you want to automate and watch AI cr…" at bounding box center [800, 442] width 1394 height 801
click at [852, 550] on div "Create New Start fresh project" at bounding box center [800, 544] width 373 height 92
click at [837, 550] on div "Create New Start fresh project" at bounding box center [800, 544] width 373 height 92
drag, startPoint x: 759, startPoint y: 469, endPoint x: 787, endPoint y: 482, distance: 30.9
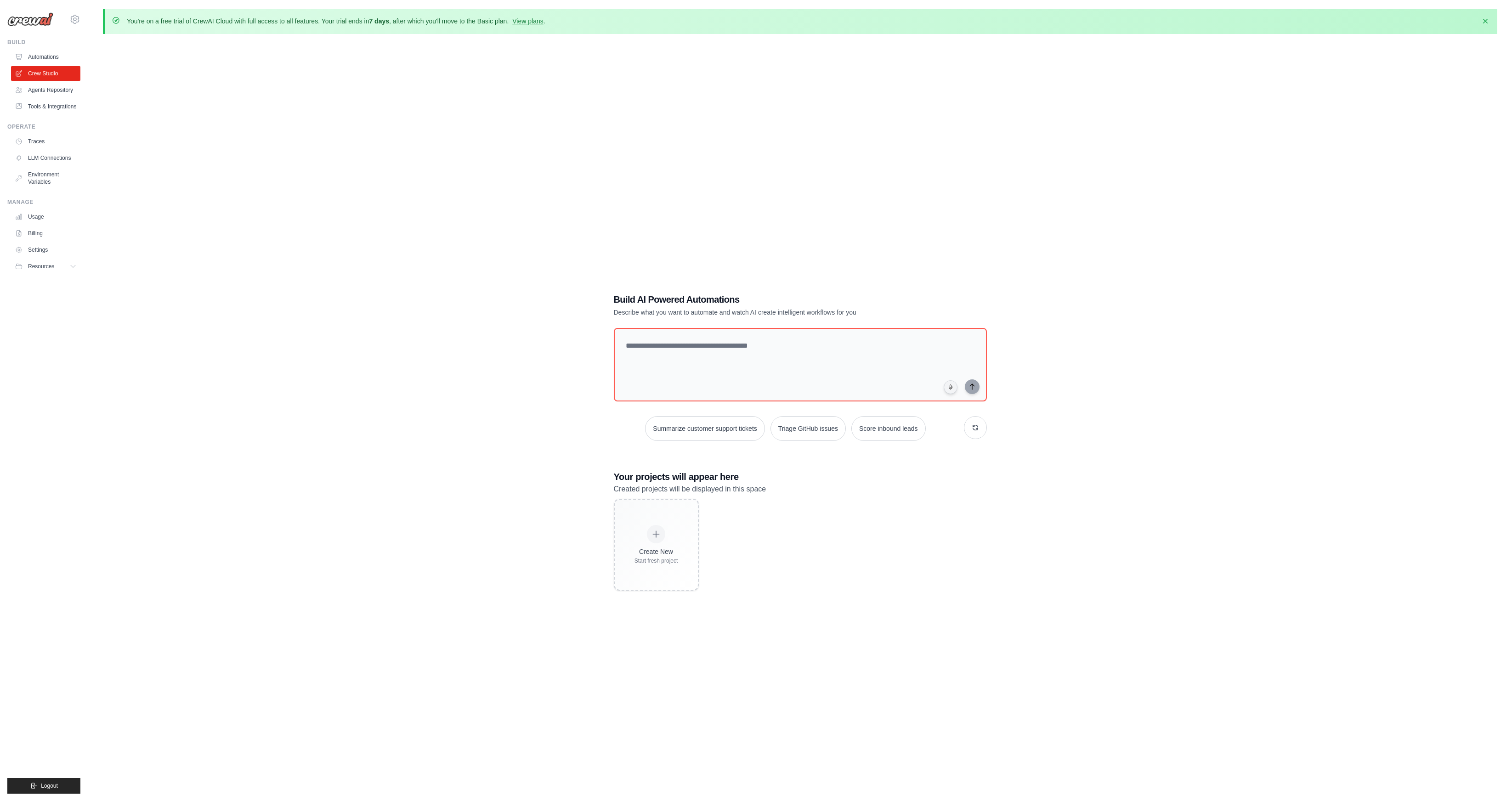
click at [786, 481] on h3 "Your projects will appear here" at bounding box center [800, 476] width 373 height 13
click at [787, 483] on p "Created projects will be displayed in this space" at bounding box center [800, 489] width 373 height 12
drag, startPoint x: 787, startPoint y: 487, endPoint x: 817, endPoint y: 509, distance: 37.2
click at [813, 507] on div "Your projects will appear here Created projects will be displayed in this space…" at bounding box center [800, 531] width 373 height 121
click at [817, 509] on div "Create New Start fresh project" at bounding box center [800, 544] width 373 height 92
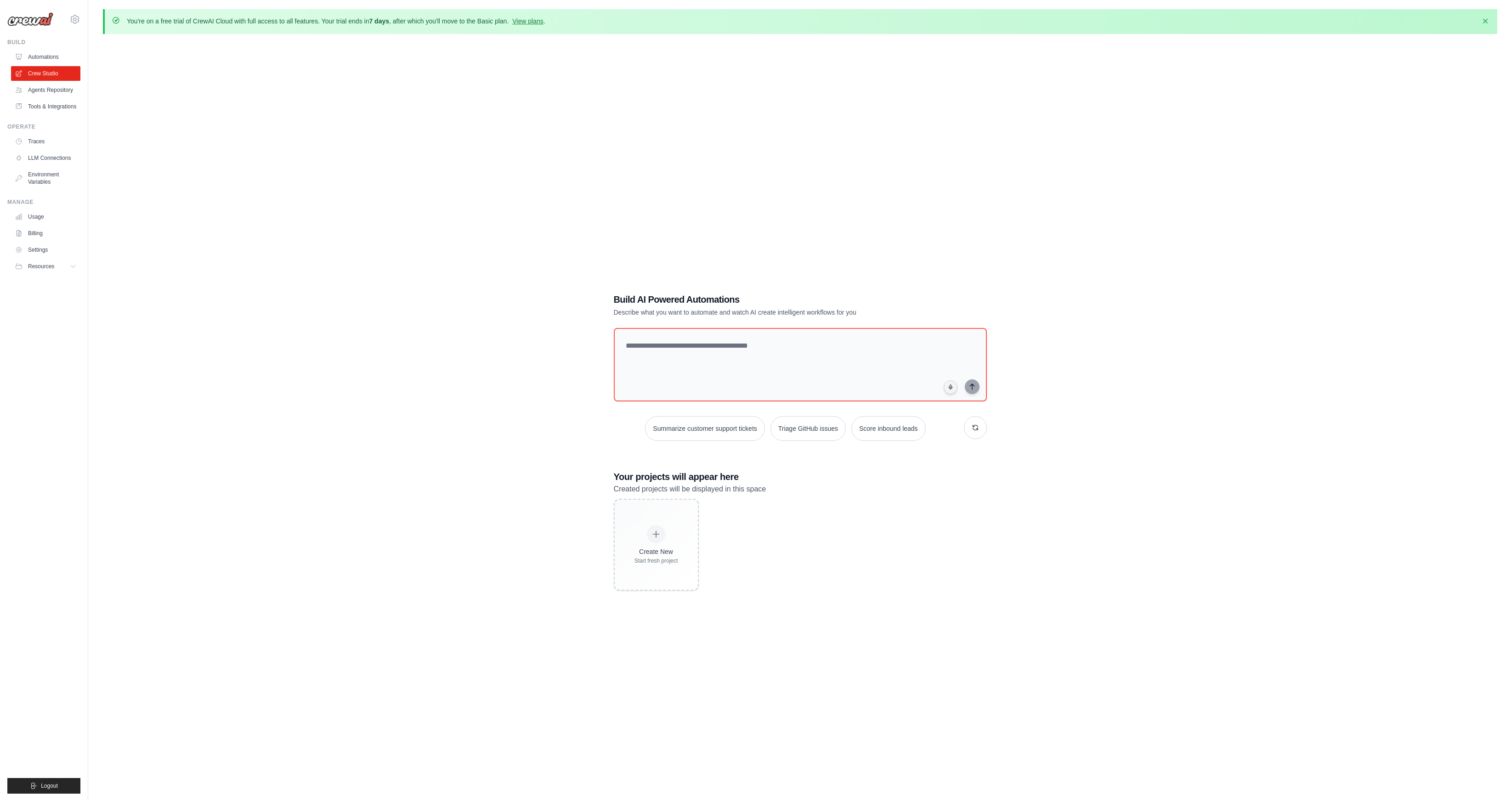
click at [801, 553] on div "Create New Start fresh project" at bounding box center [800, 544] width 373 height 92
click at [44, 56] on link "Automations" at bounding box center [47, 57] width 70 height 15
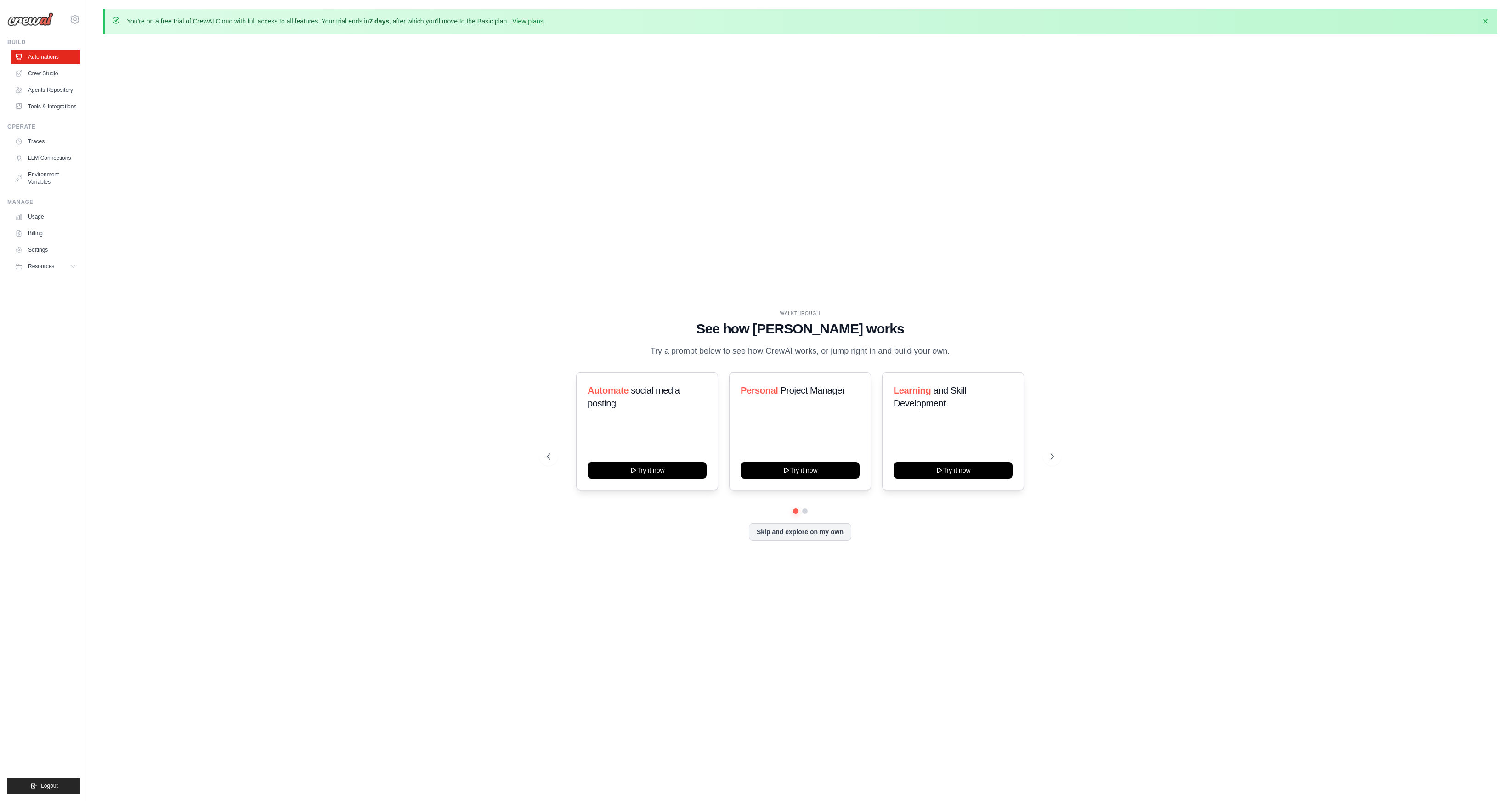
drag, startPoint x: 721, startPoint y: 328, endPoint x: 886, endPoint y: 359, distance: 167.9
click at [888, 357] on div "WALKTHROUGH See how CrewAI works Try a prompt below to see how CrewAI works, or…" at bounding box center [800, 333] width 507 height 47
click at [886, 357] on p "Try a prompt below to see how CrewAI works, or jump right in and build your own." at bounding box center [800, 351] width 308 height 13
click at [1054, 461] on icon at bounding box center [1053, 456] width 9 height 9
click at [558, 462] on div "Content Curator Try it now Fitness and Health Monitor Try it now Recipe and Mea…" at bounding box center [800, 431] width 507 height 118
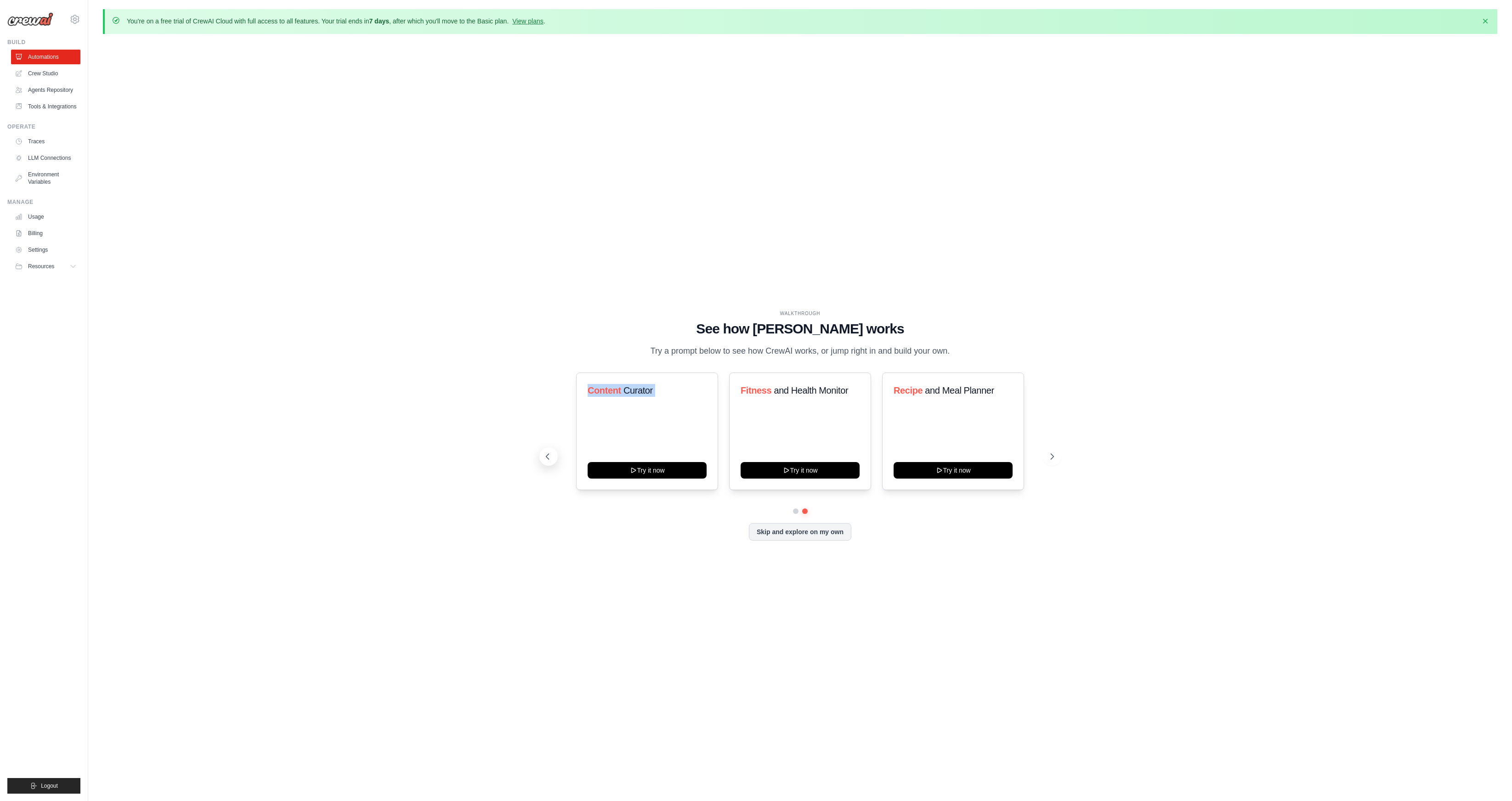
click at [557, 462] on div "Automate social media posting Try it now Personal Project Manager Try it now Le…" at bounding box center [800, 456] width 507 height 168
click at [555, 461] on button at bounding box center [548, 456] width 18 height 18
click at [647, 369] on div "WALKTHROUGH See how CrewAI works Try a prompt below to see how CrewAI works, or…" at bounding box center [800, 432] width 529 height 245
click at [40, 149] on link "Traces" at bounding box center [47, 141] width 70 height 15
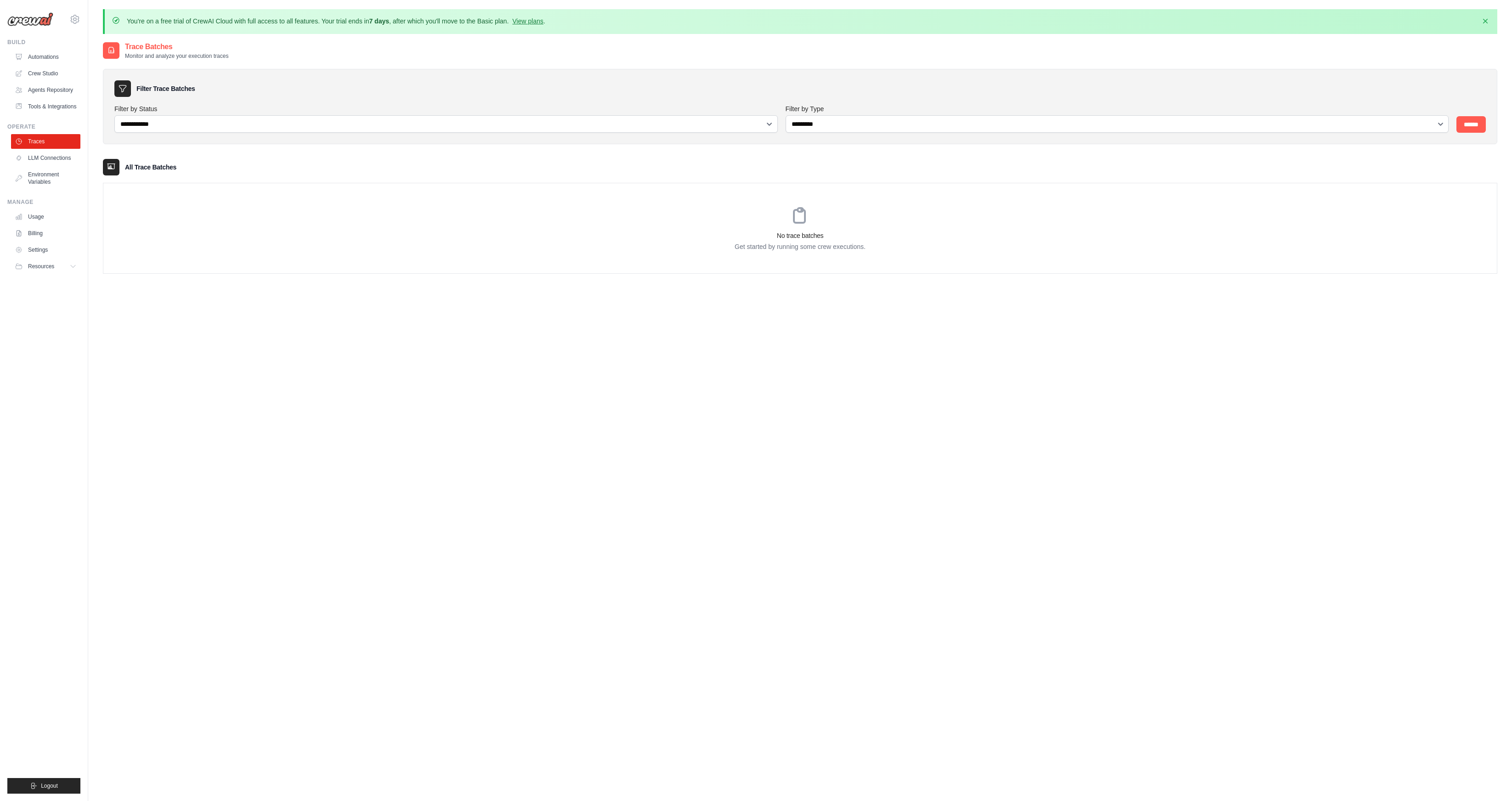
click at [161, 110] on label "Filter by Status" at bounding box center [446, 109] width 664 height 9
click at [161, 115] on select "**********" at bounding box center [446, 124] width 663 height 17
click at [201, 123] on select "**********" at bounding box center [446, 124] width 663 height 17
click at [198, 90] on div "Filter Trace Batches" at bounding box center [800, 88] width 1372 height 16
drag, startPoint x: 142, startPoint y: 22, endPoint x: 544, endPoint y: 22, distance: 402.0
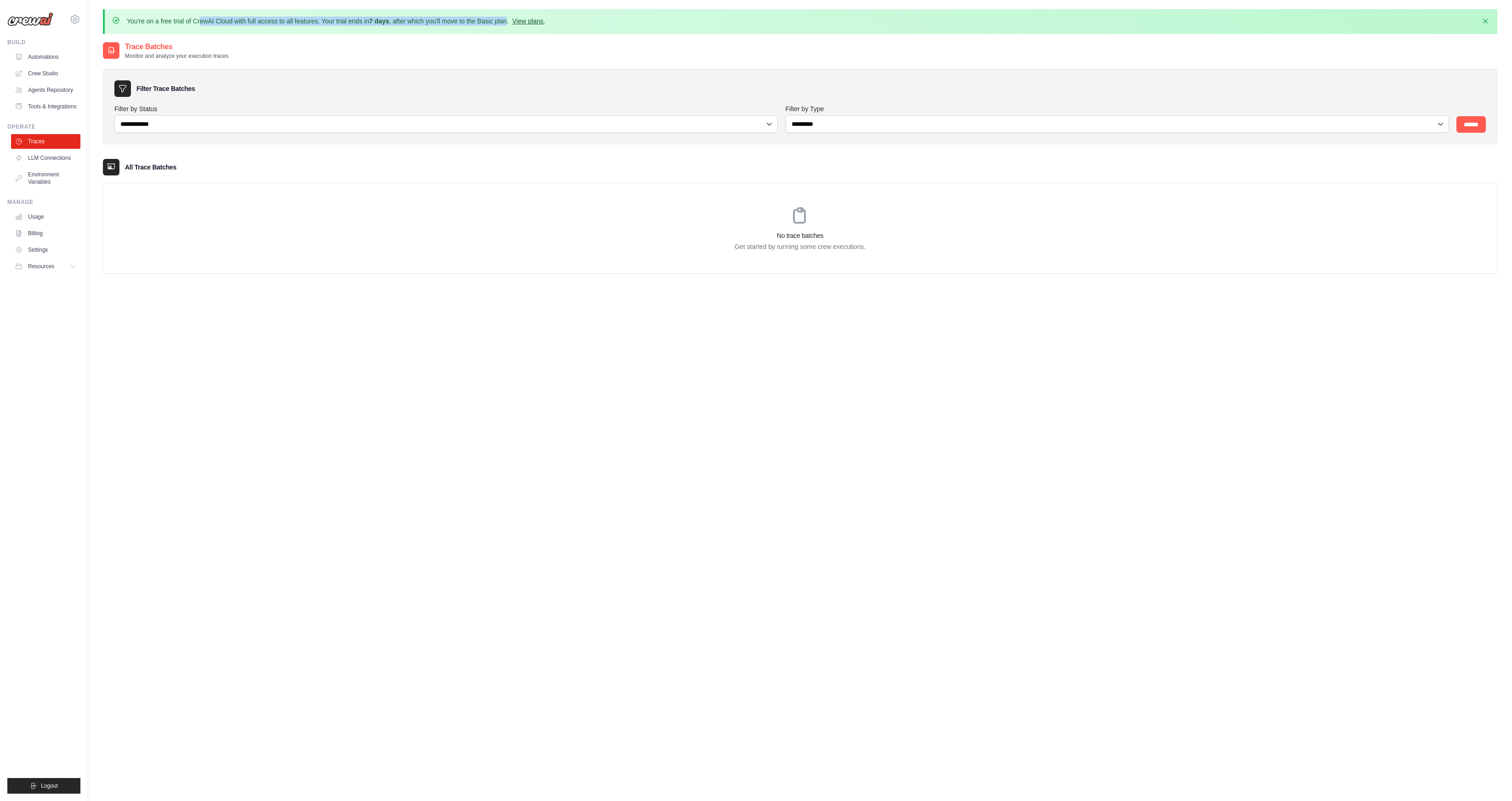
click at [541, 22] on p "You're on a free trial of CrewAI Cloud with full access to all features. Your t…" at bounding box center [336, 21] width 419 height 9
click at [543, 22] on link "View plans" at bounding box center [528, 21] width 31 height 8
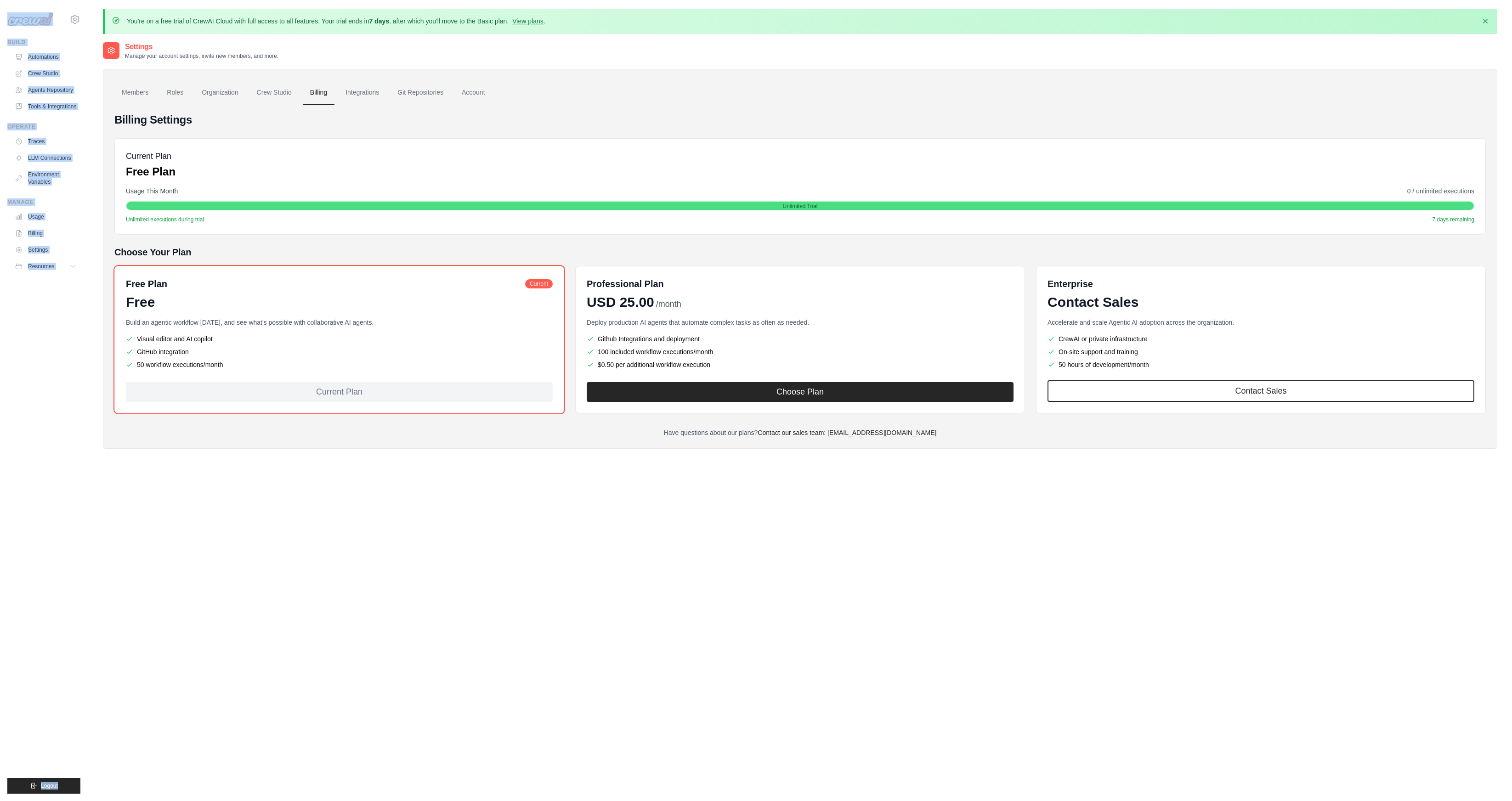
drag, startPoint x: 576, startPoint y: 17, endPoint x: 308, endPoint y: 16, distance: 268.0
click at [514, 80] on ul "Members Roles Organization Crew Studio Billing Integrations Git Repositories Ac…" at bounding box center [800, 92] width 1372 height 25
click at [370, 106] on div "Billing Settings Current Plan Free Plan Usage This Month 0 / unlimited executio…" at bounding box center [800, 271] width 1372 height 332
click at [251, 95] on ul "Members Roles Organization Crew Studio Billing Integrations Git Repositories Ac…" at bounding box center [800, 92] width 1372 height 25
click at [270, 95] on link "Crew Studio" at bounding box center [275, 92] width 50 height 25
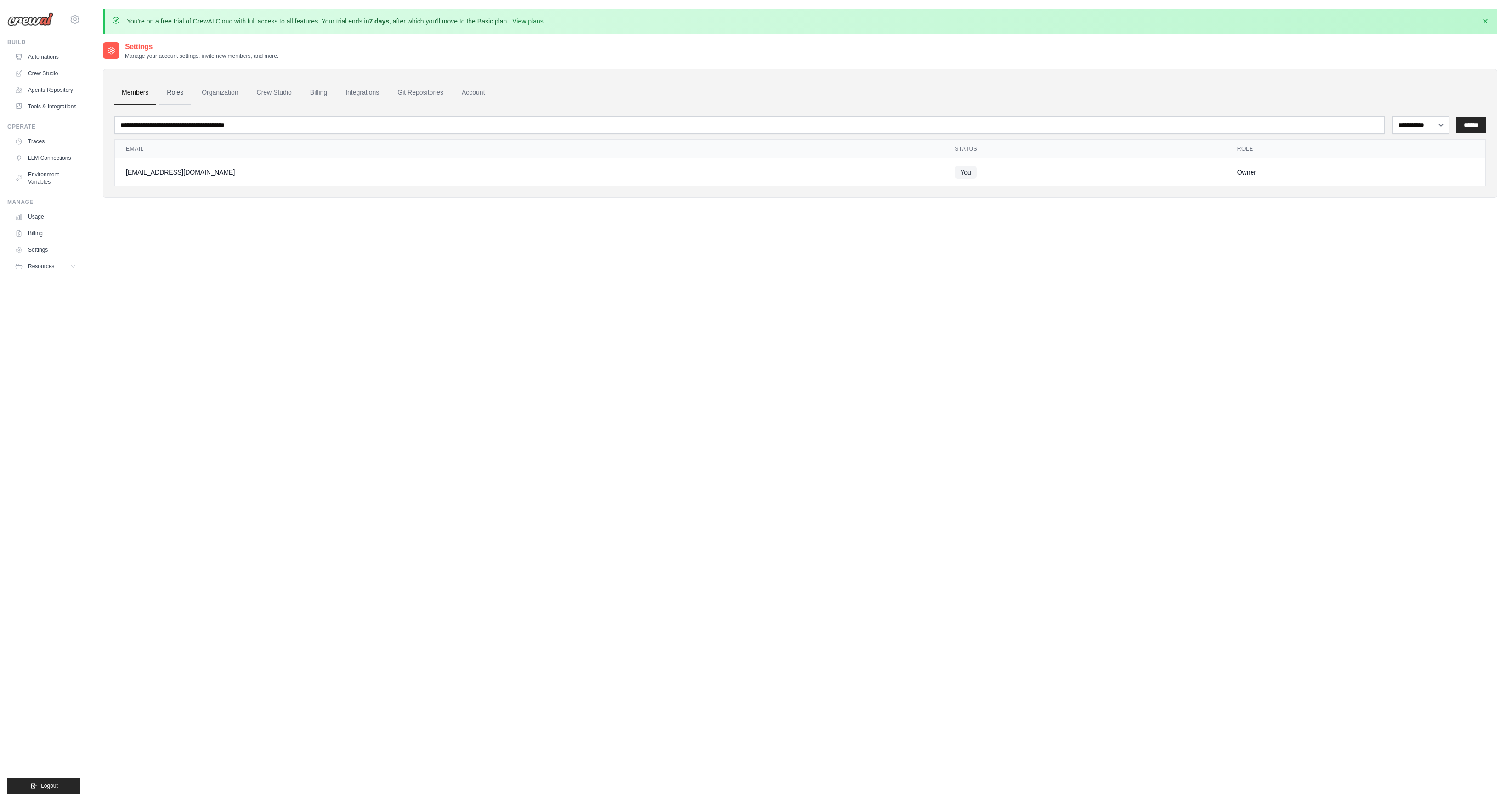
click at [177, 90] on link "Roles" at bounding box center [175, 92] width 31 height 25
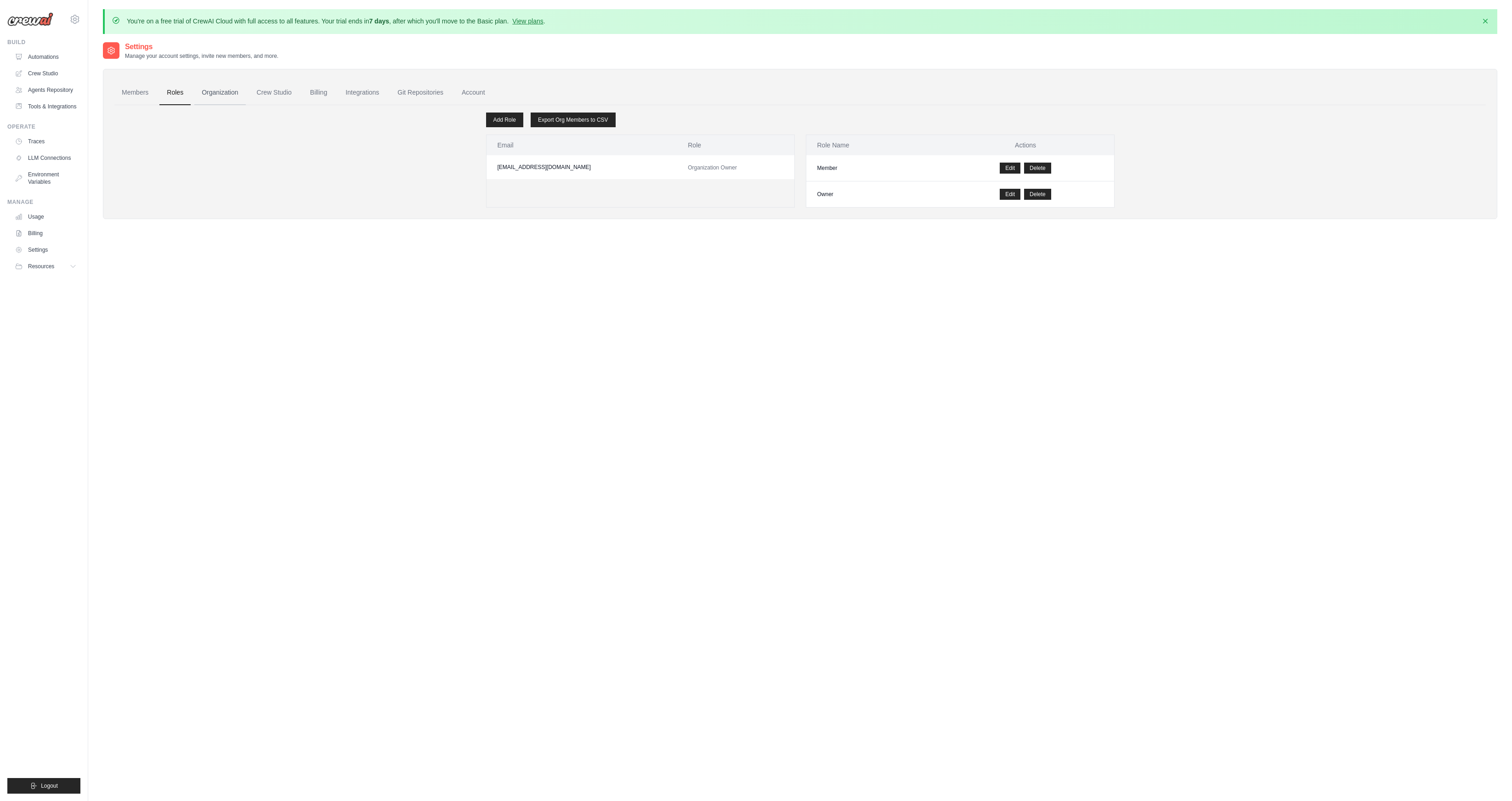
click at [225, 89] on link "Organization" at bounding box center [220, 92] width 51 height 25
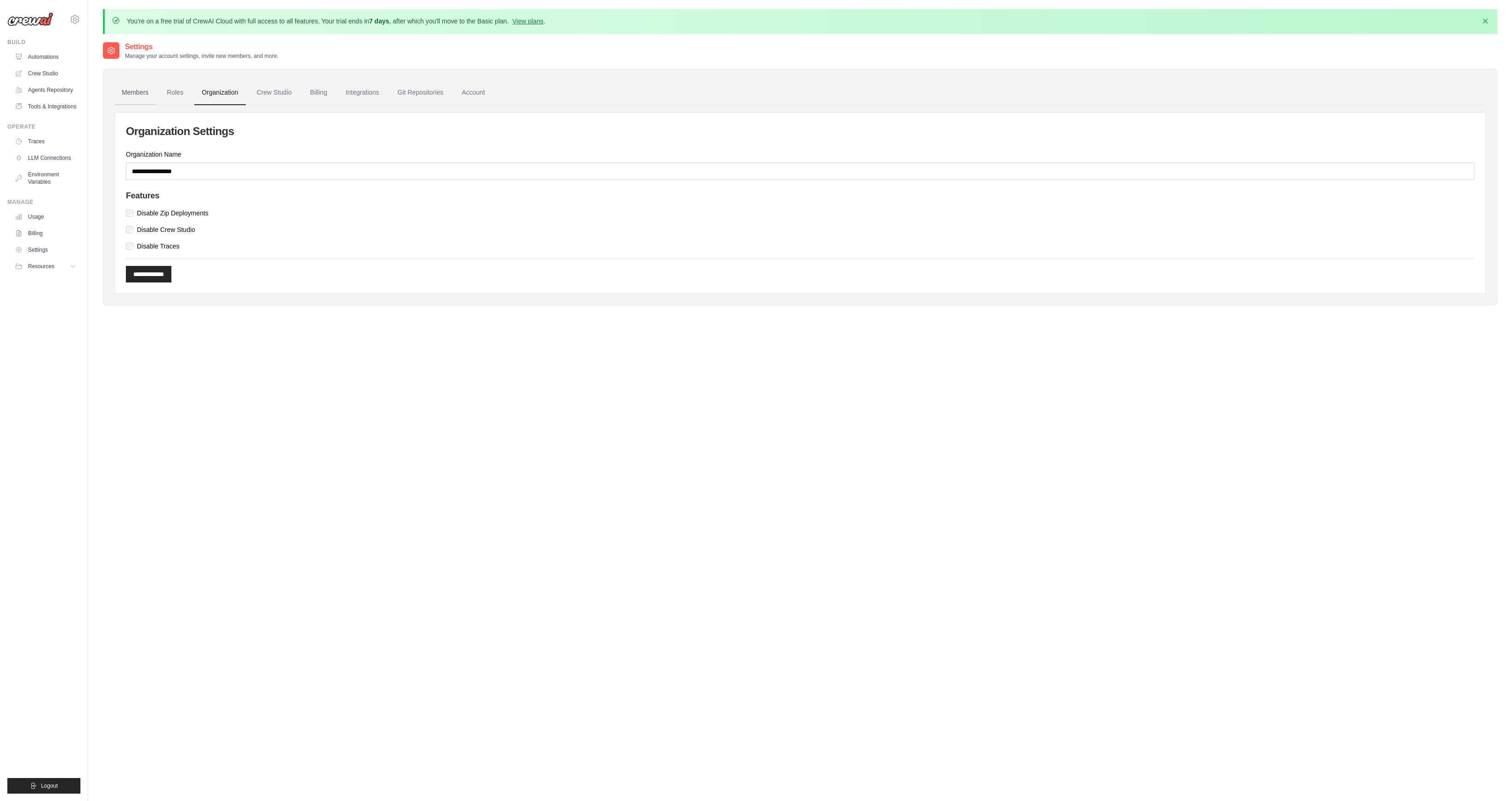
click at [146, 93] on link "Members" at bounding box center [135, 92] width 41 height 25
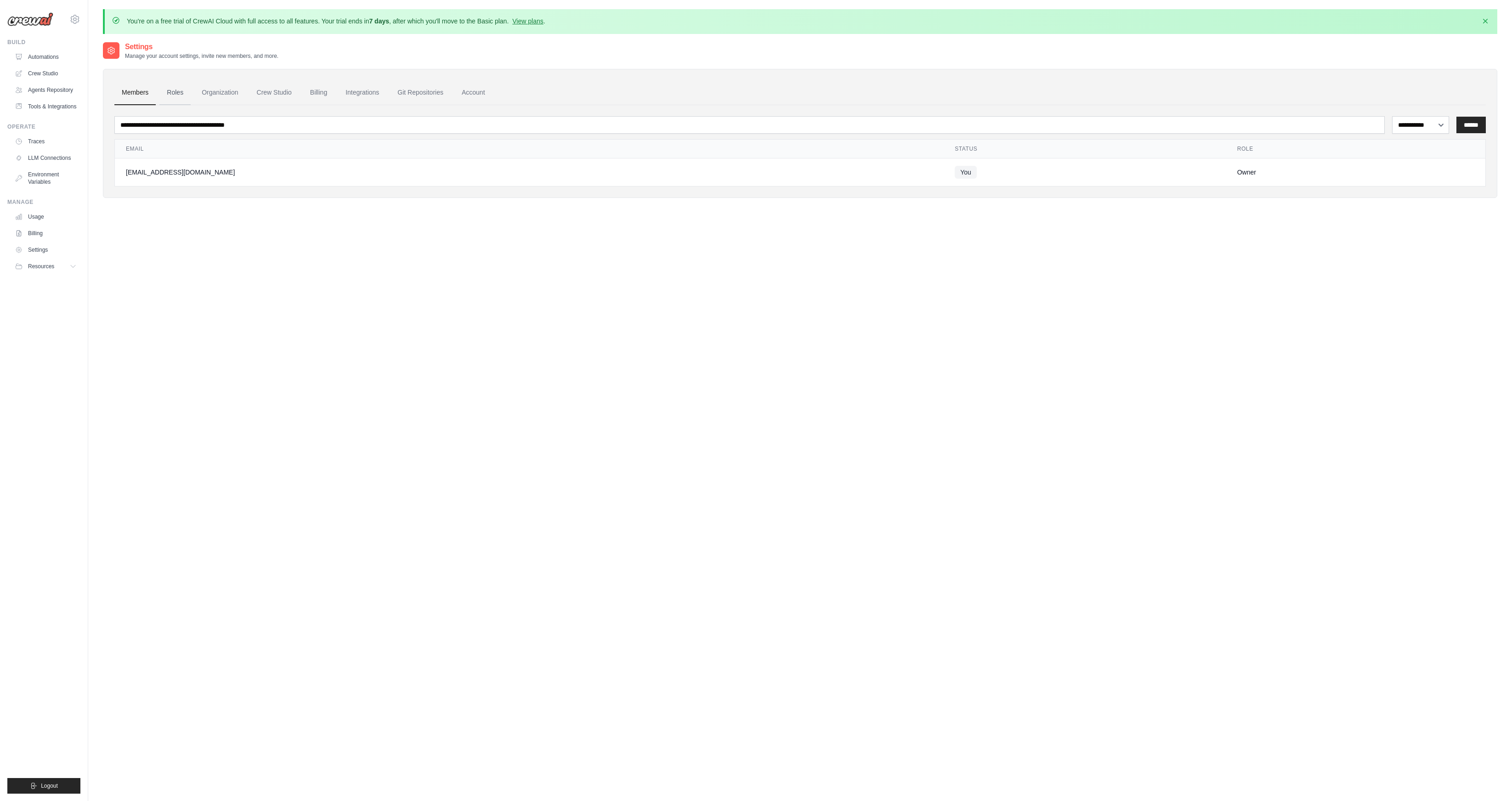
click at [178, 96] on link "Roles" at bounding box center [175, 92] width 31 height 25
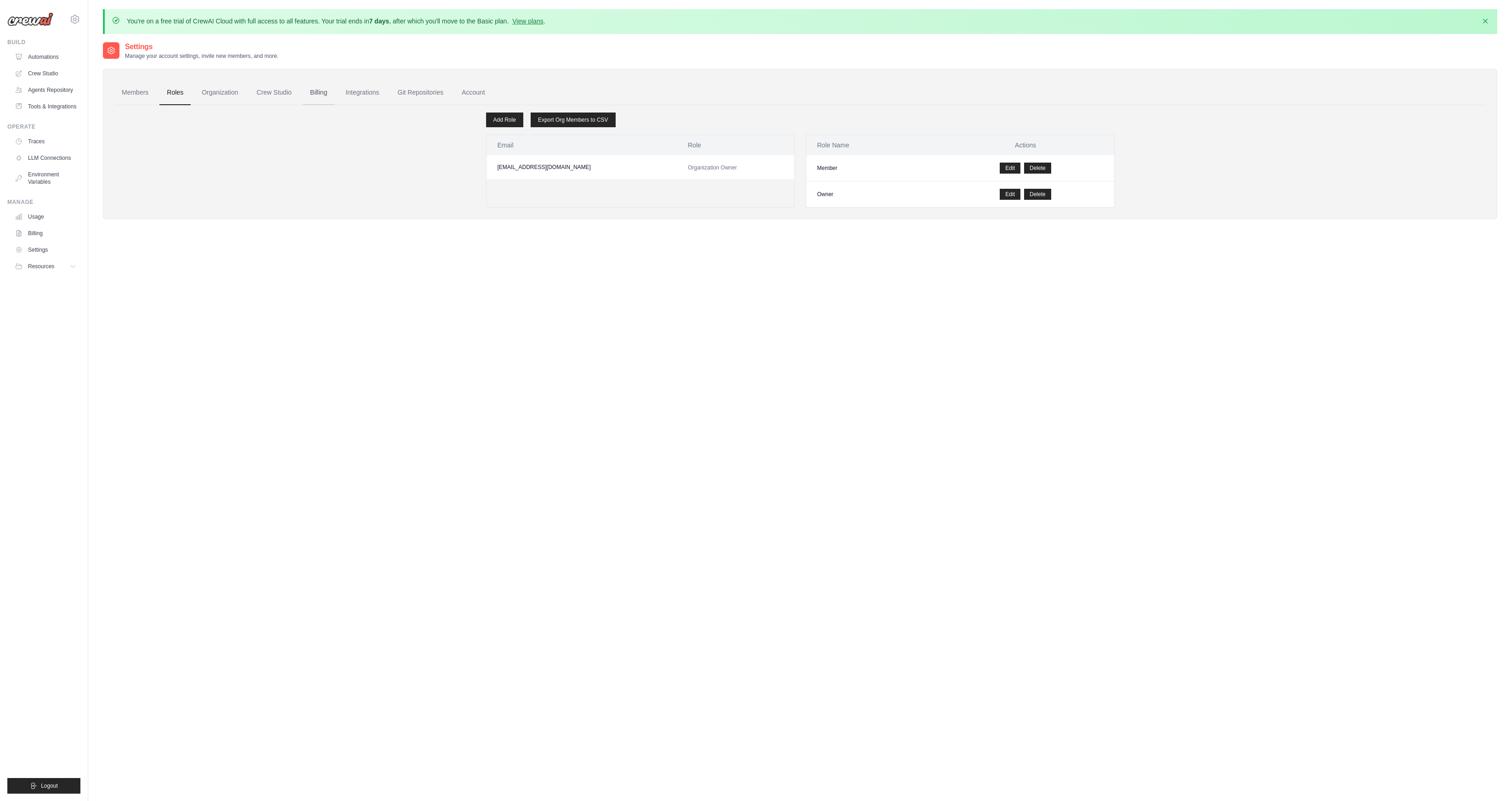
click at [329, 97] on link "Billing" at bounding box center [318, 92] width 32 height 25
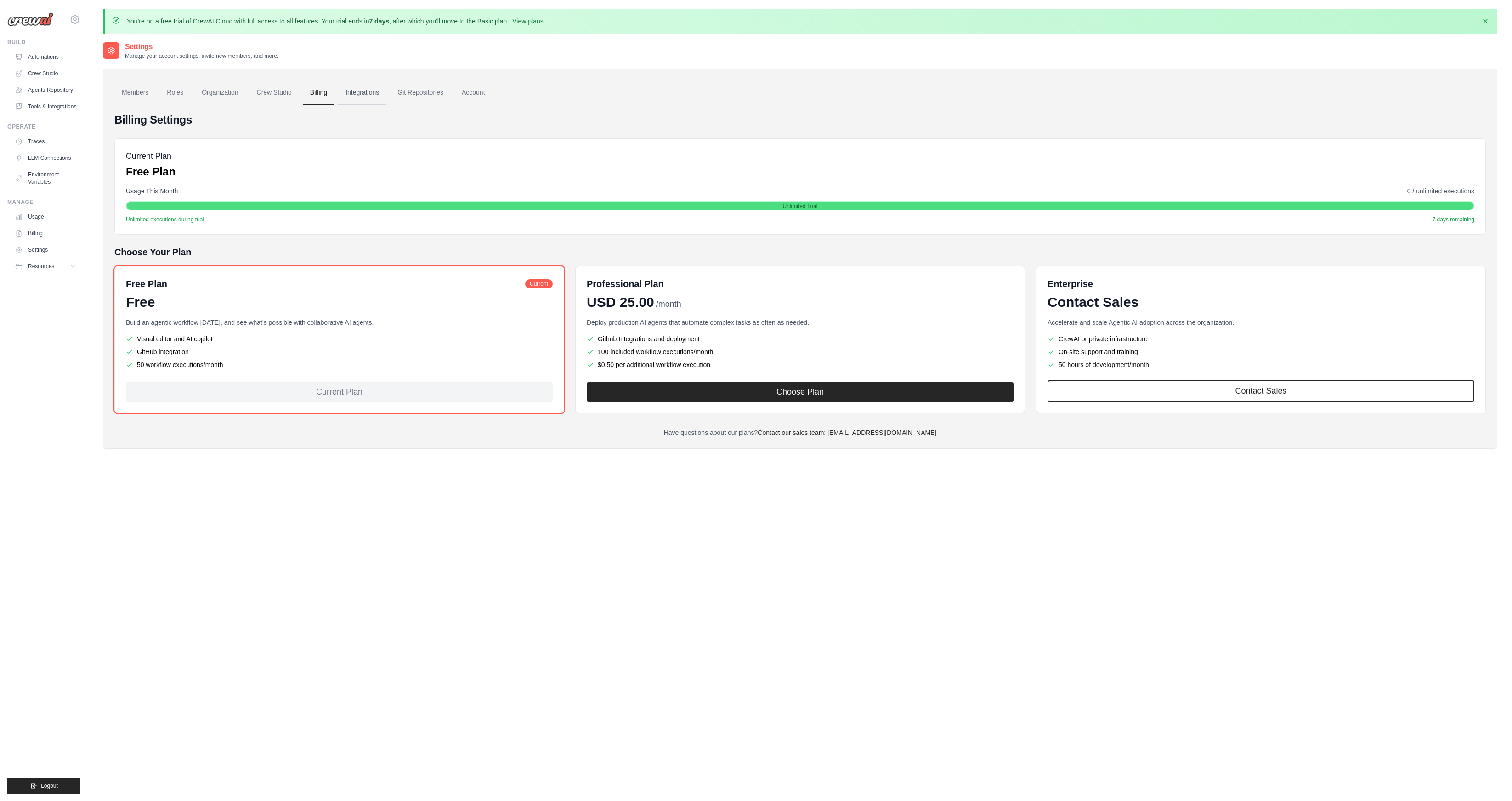
click at [377, 96] on link "Integrations" at bounding box center [362, 92] width 48 height 25
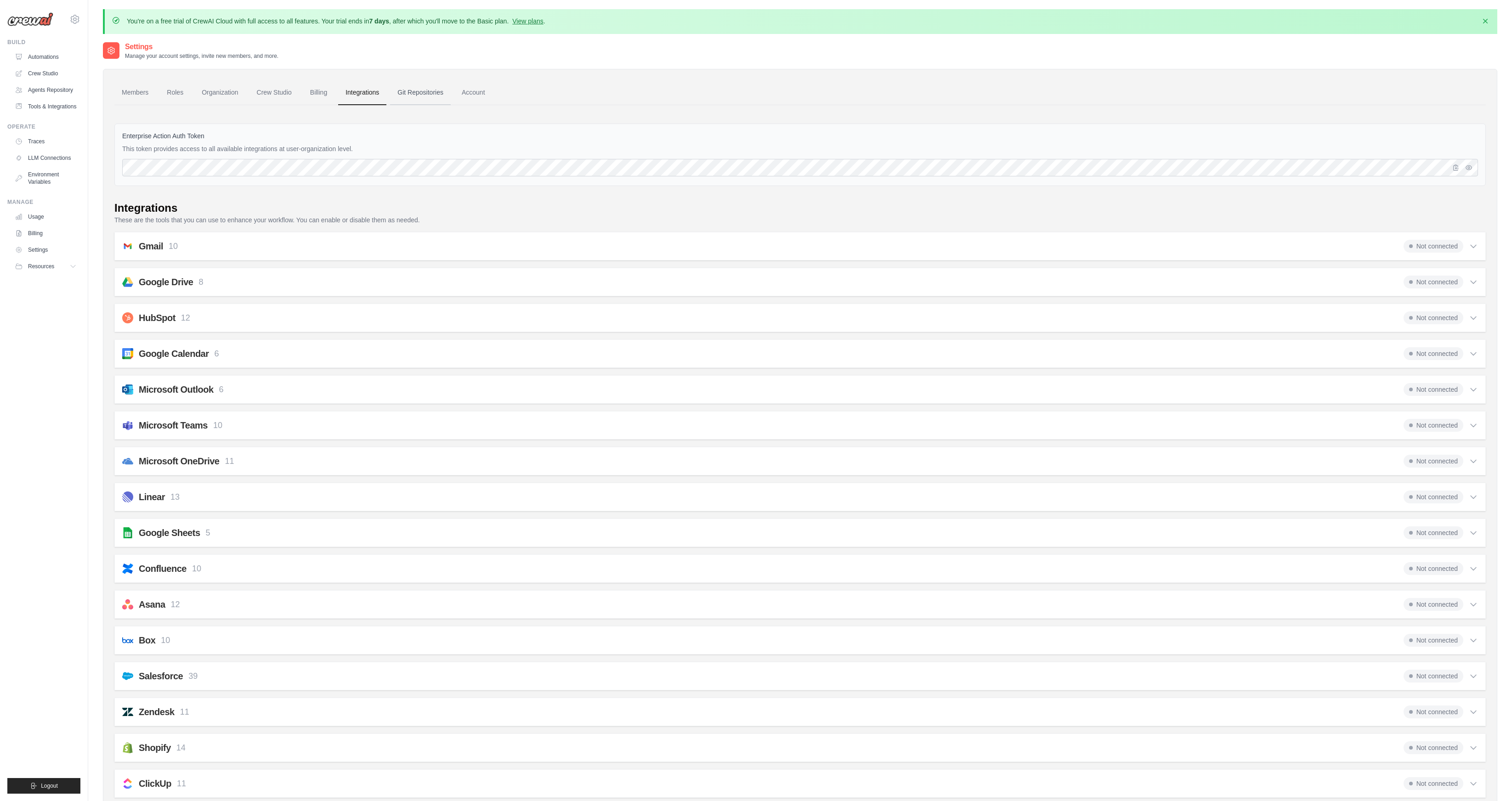
click at [426, 95] on link "Git Repositories" at bounding box center [420, 92] width 60 height 25
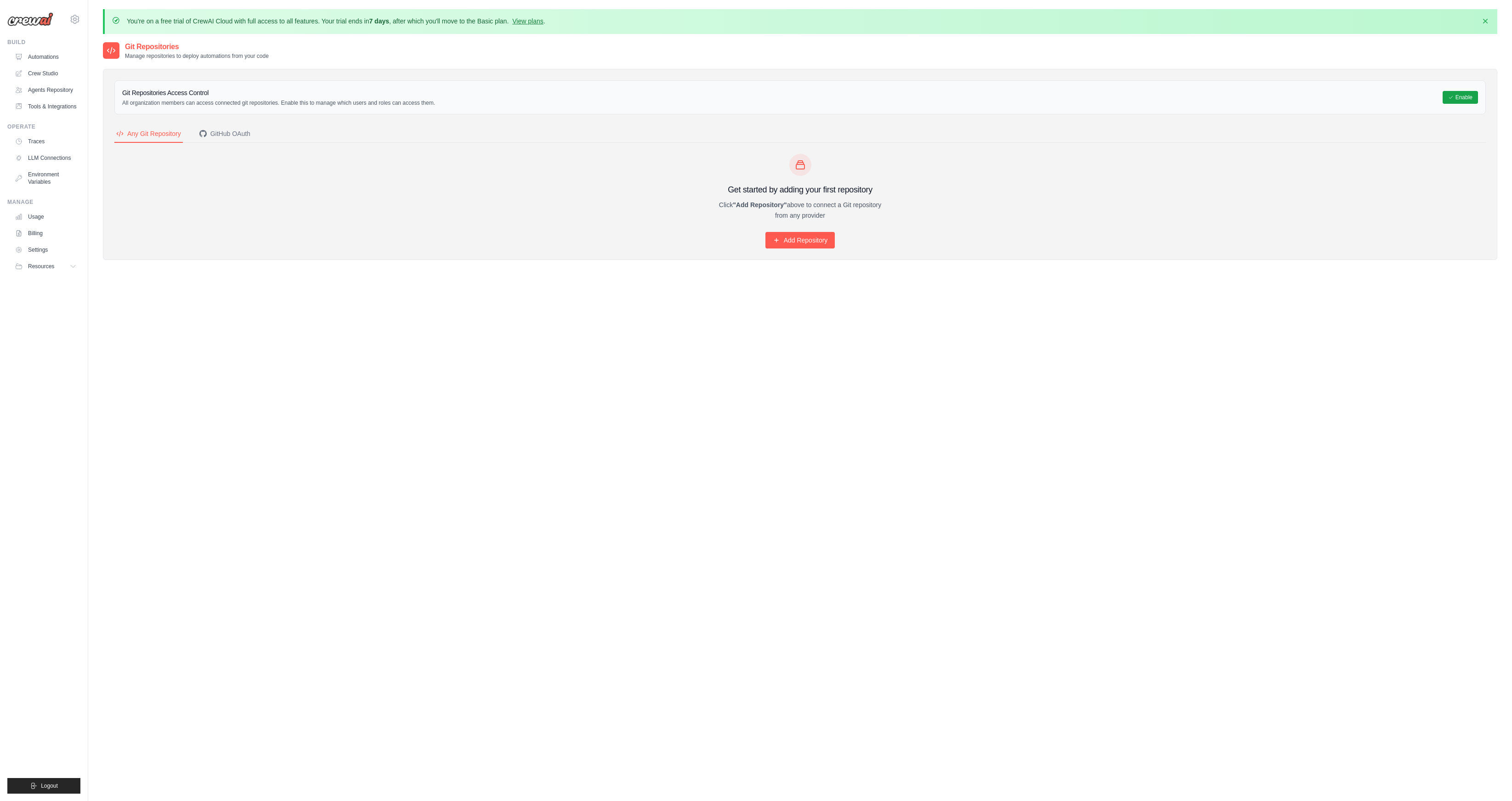
click at [435, 91] on h3 "Git Repositories Access Control" at bounding box center [278, 92] width 313 height 9
click at [40, 23] on img at bounding box center [30, 19] width 46 height 14
click at [698, 357] on div "Git Repositories Manage repositories to deploy automations from your code Git R…" at bounding box center [800, 442] width 1394 height 801
